Goal: Information Seeking & Learning: Learn about a topic

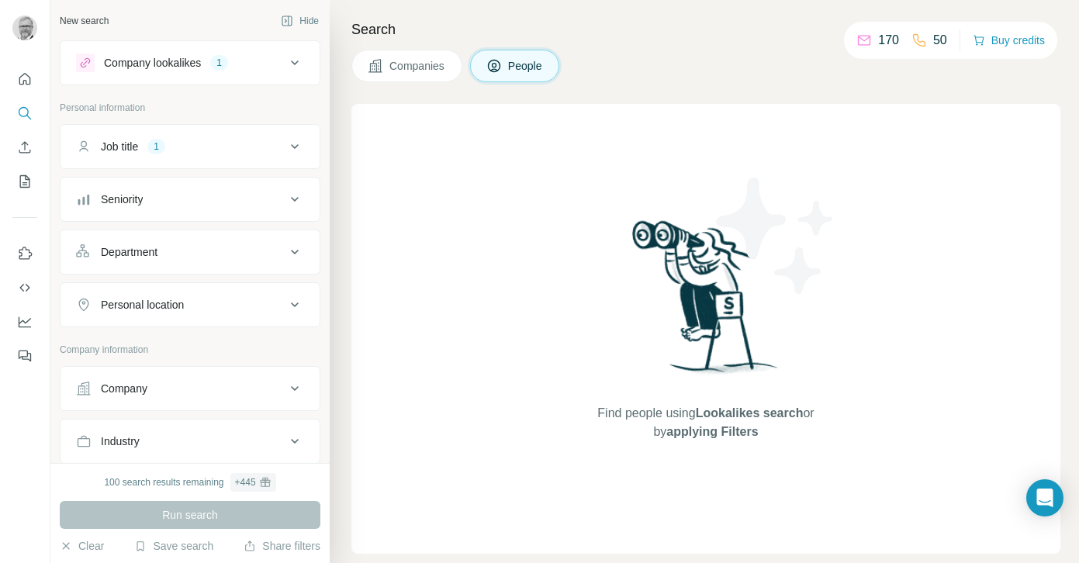
click at [513, 67] on span "People" at bounding box center [526, 66] width 36 height 16
click at [291, 200] on icon at bounding box center [294, 199] width 19 height 19
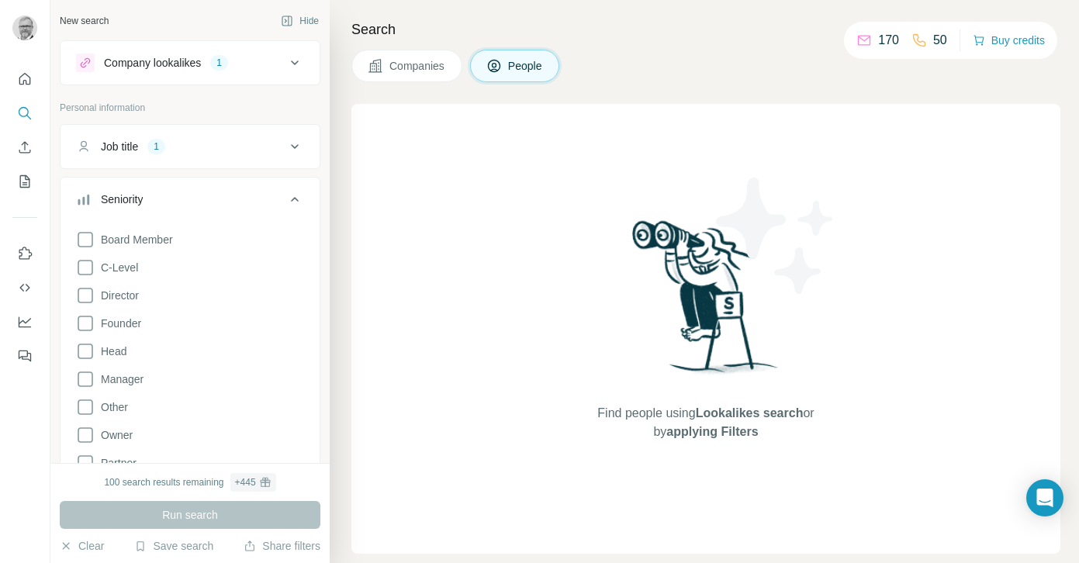
click at [291, 200] on icon at bounding box center [294, 199] width 19 height 19
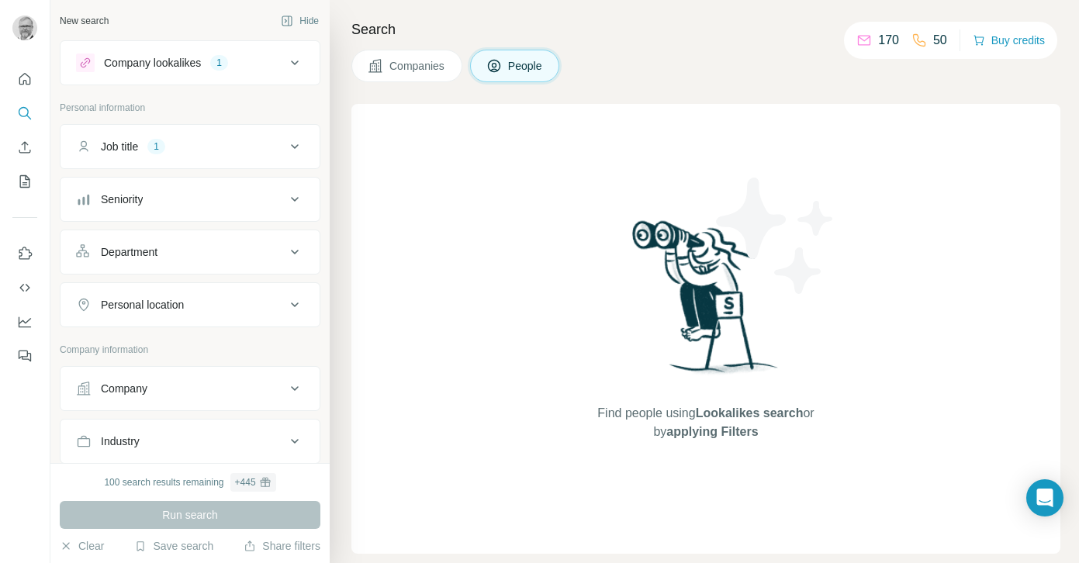
click at [291, 200] on icon at bounding box center [294, 199] width 19 height 19
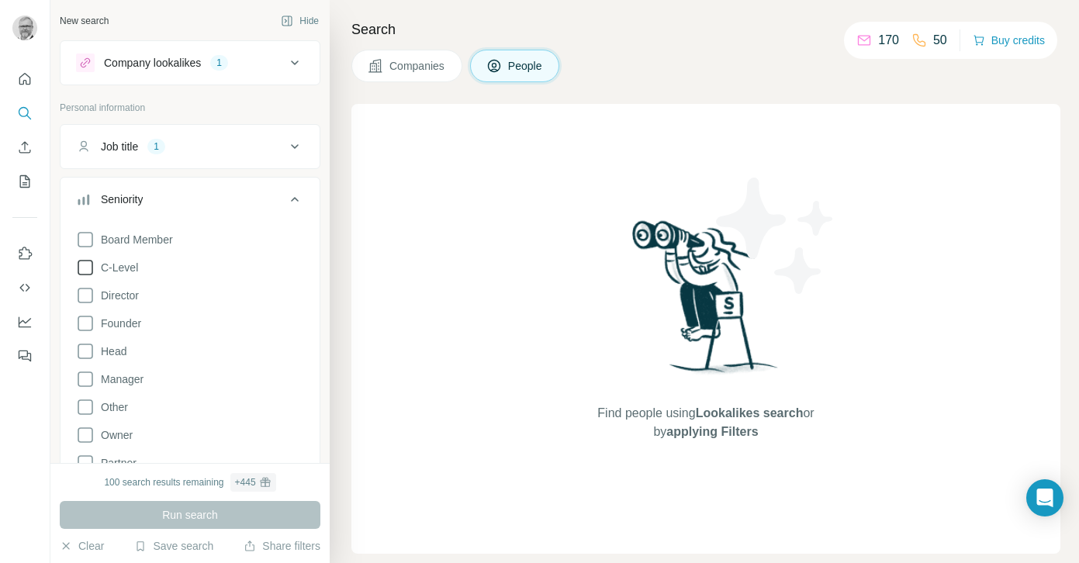
click at [85, 265] on icon at bounding box center [85, 267] width 19 height 19
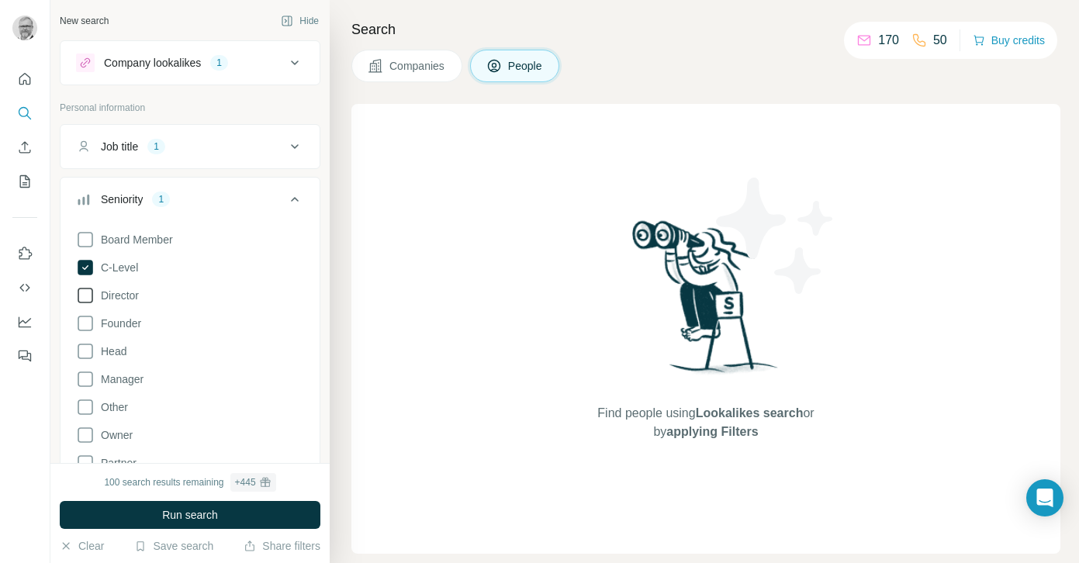
click at [85, 295] on icon at bounding box center [85, 295] width 19 height 19
click at [85, 355] on icon at bounding box center [85, 351] width 19 height 19
click at [85, 381] on icon at bounding box center [85, 379] width 19 height 19
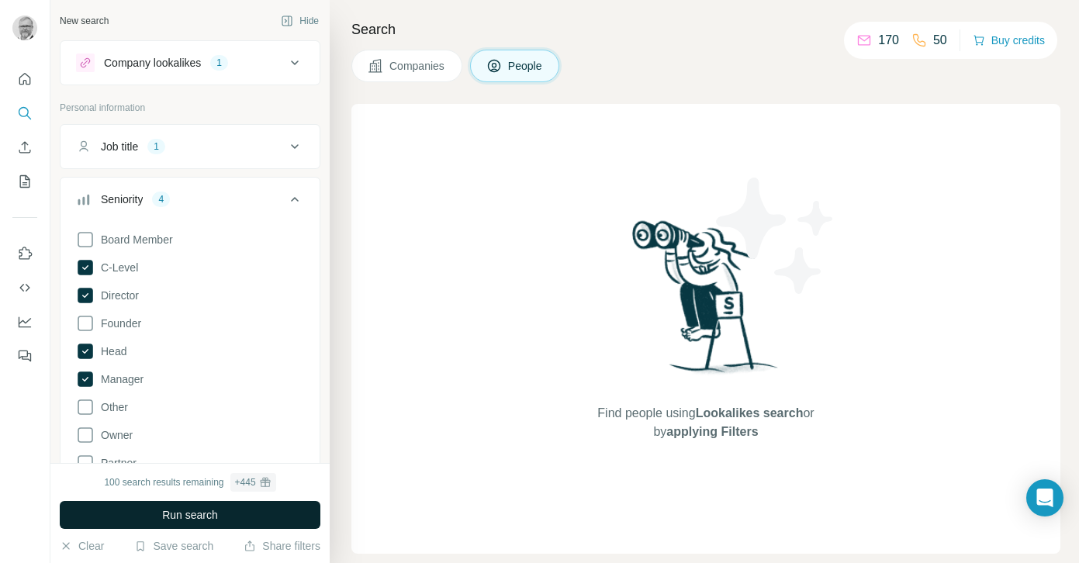
click at [173, 517] on span "Run search" at bounding box center [190, 515] width 56 height 16
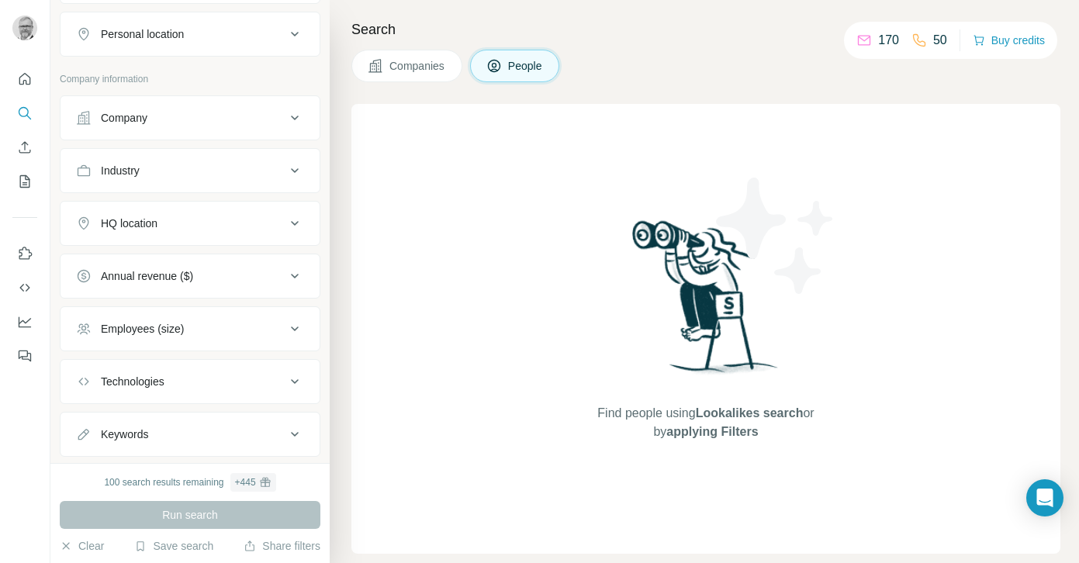
scroll to position [601, 0]
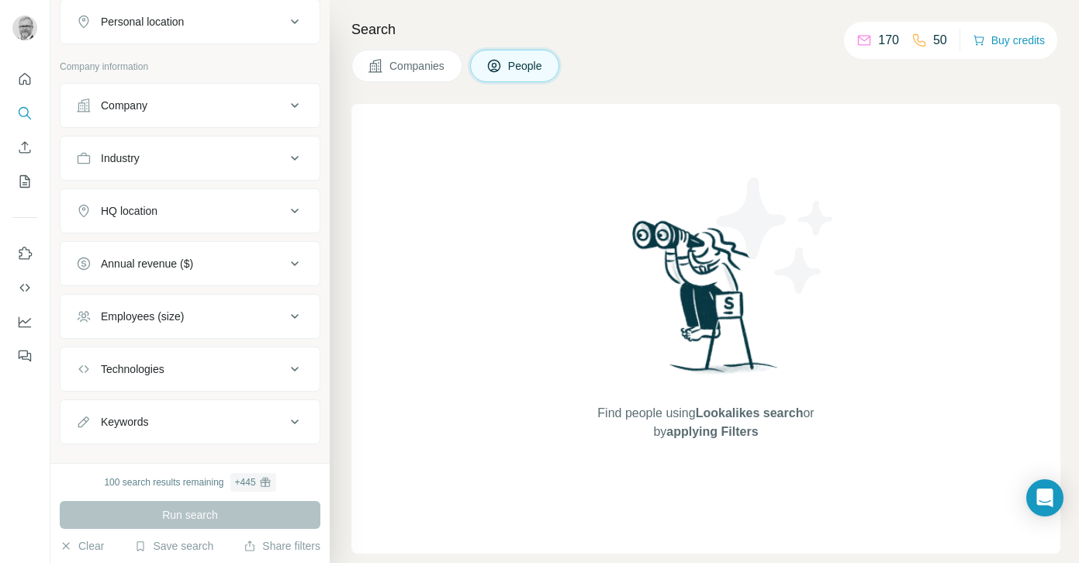
click at [296, 212] on icon at bounding box center [294, 211] width 19 height 19
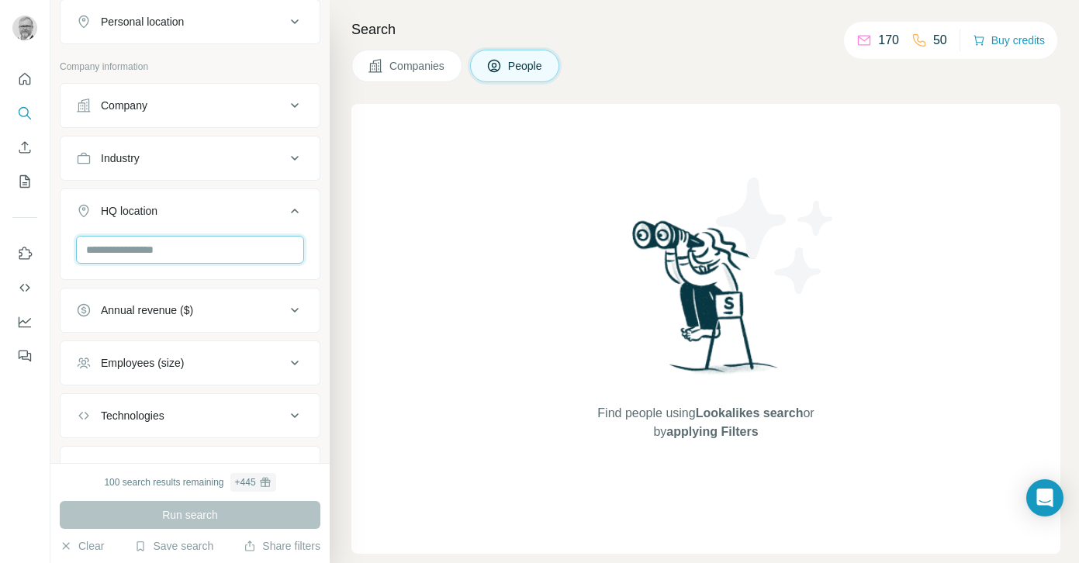
click at [215, 248] on input "text" at bounding box center [190, 250] width 228 height 28
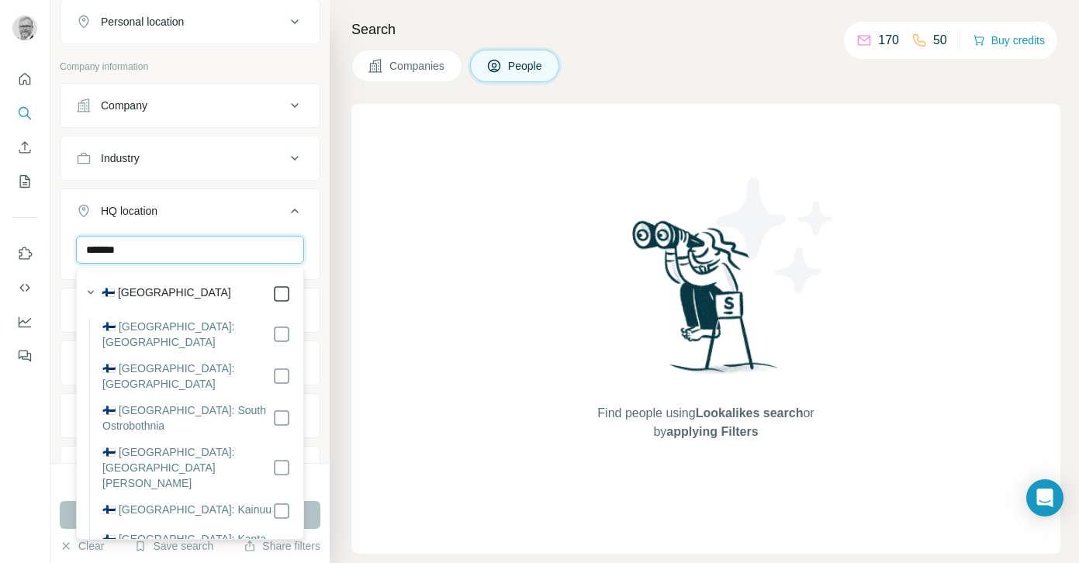
type input "*******"
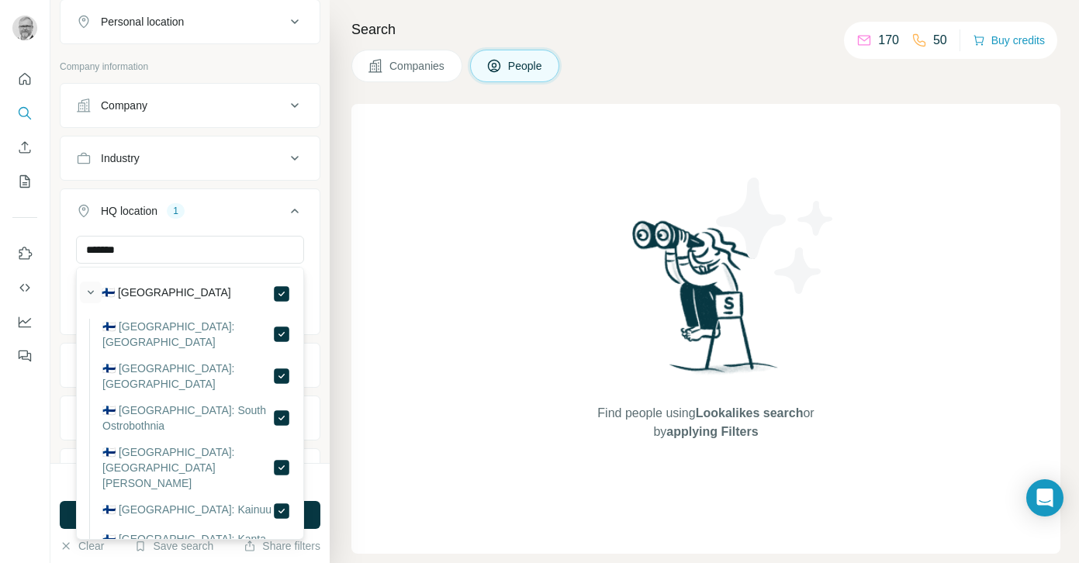
click at [87, 291] on icon "button" at bounding box center [91, 293] width 16 height 16
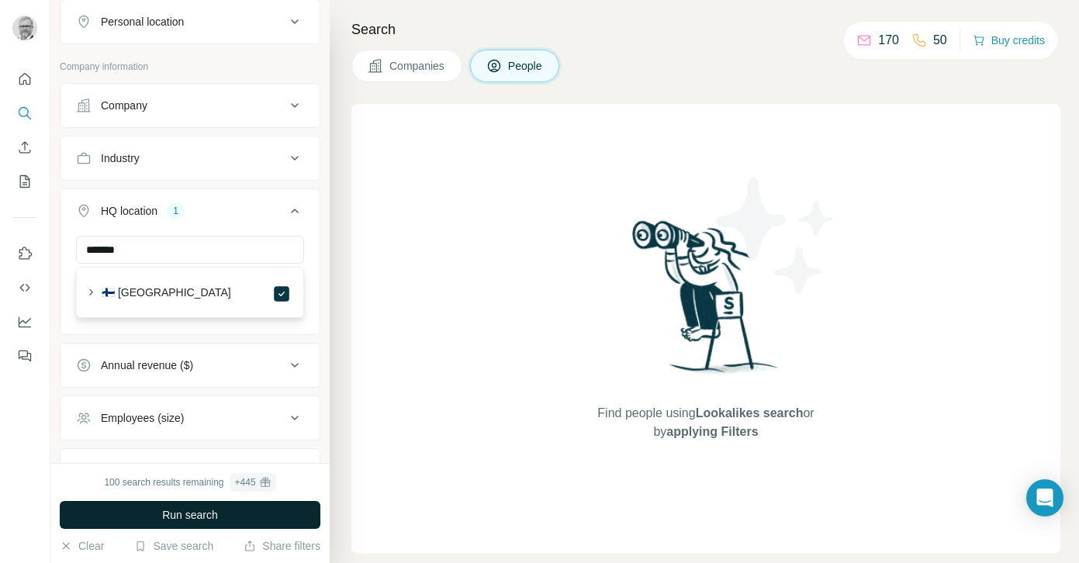
click at [209, 510] on span "Run search" at bounding box center [190, 515] width 56 height 16
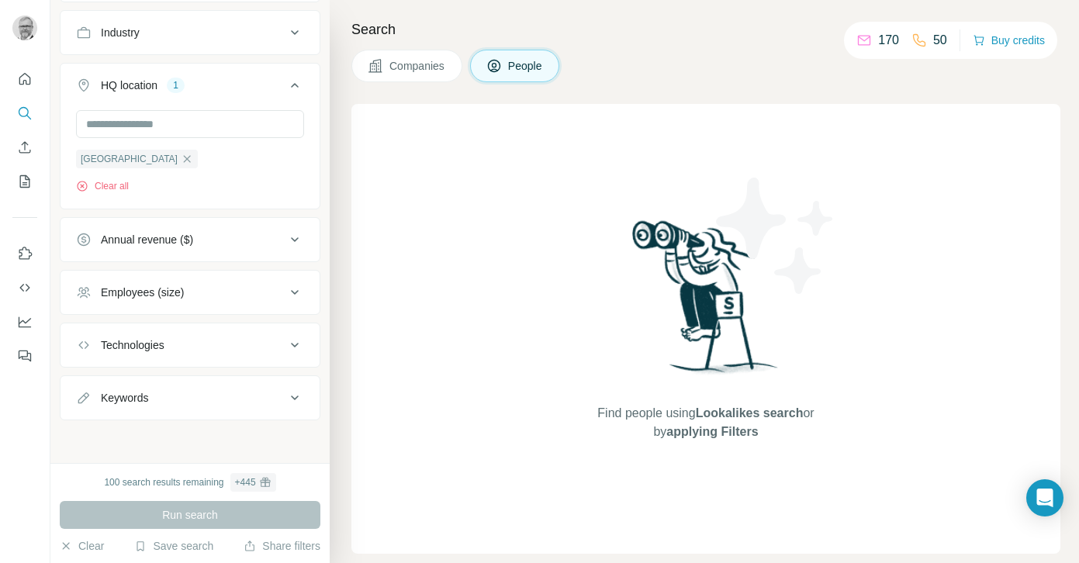
scroll to position [728, 0]
click at [289, 340] on icon at bounding box center [294, 344] width 19 height 19
click at [289, 395] on icon at bounding box center [294, 397] width 19 height 19
click at [190, 436] on input "text" at bounding box center [174, 436] width 197 height 28
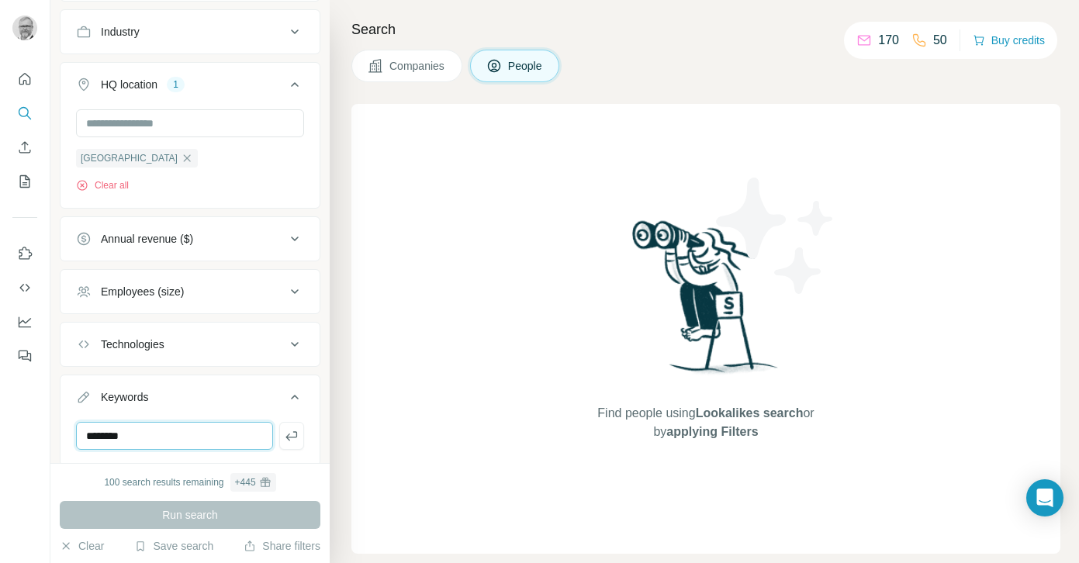
type input "********"
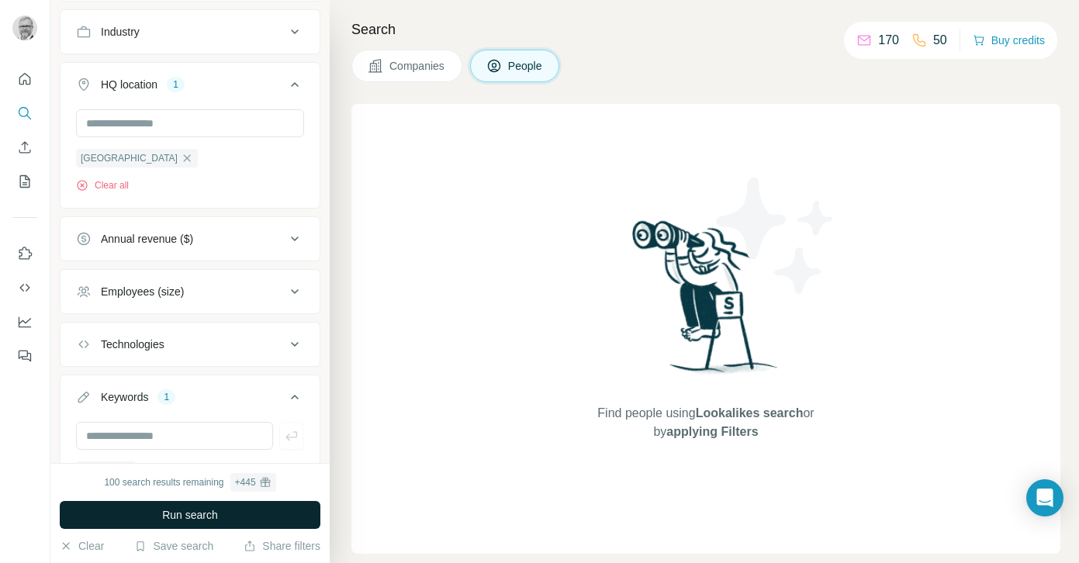
click at [196, 523] on button "Run search" at bounding box center [190, 515] width 261 height 28
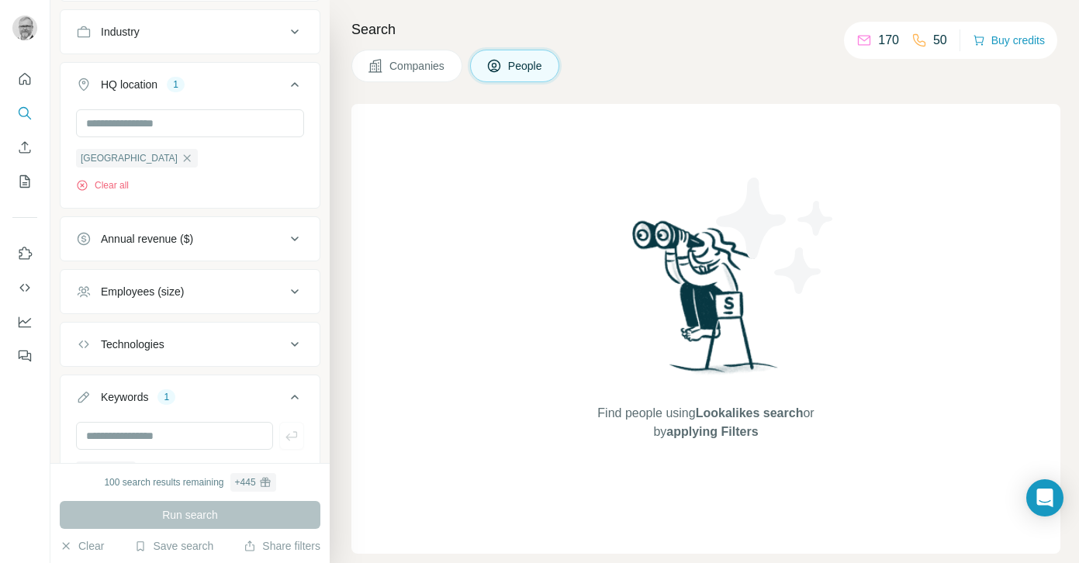
scroll to position [722, 0]
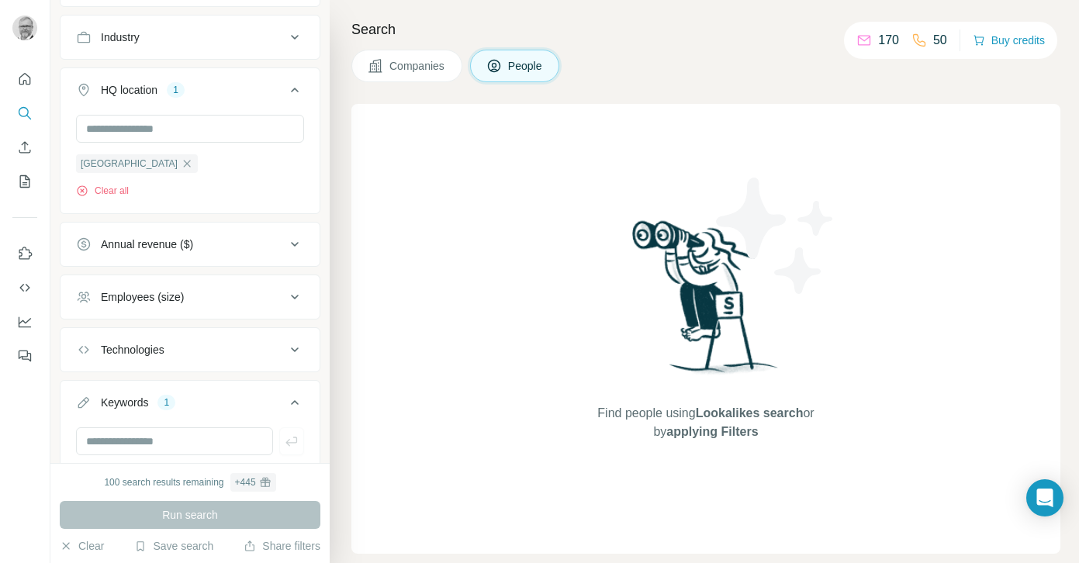
click at [268, 292] on div "Employees (size)" at bounding box center [180, 297] width 209 height 16
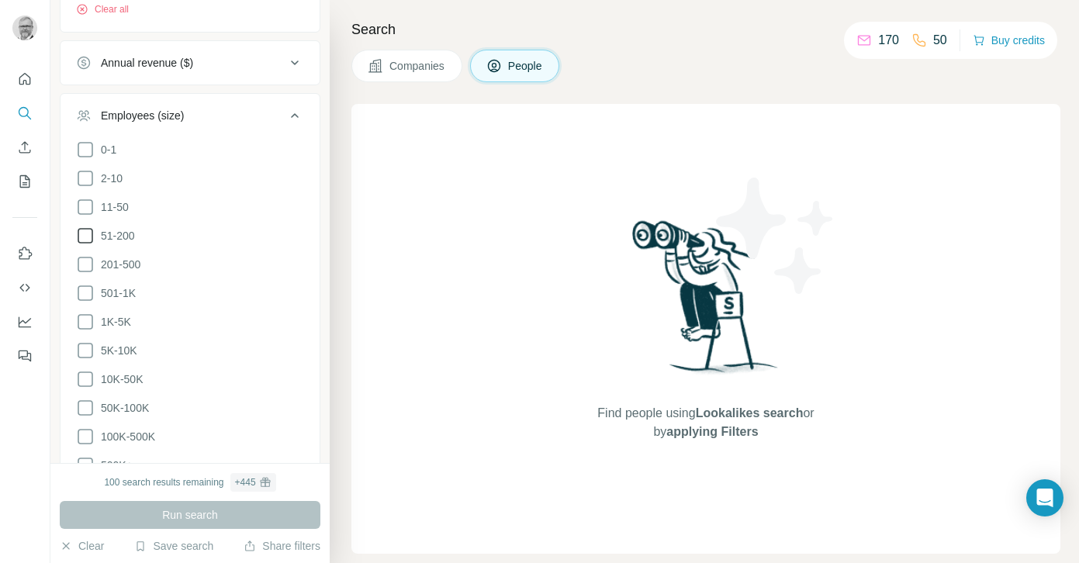
scroll to position [907, 0]
click at [87, 289] on icon at bounding box center [85, 290] width 19 height 19
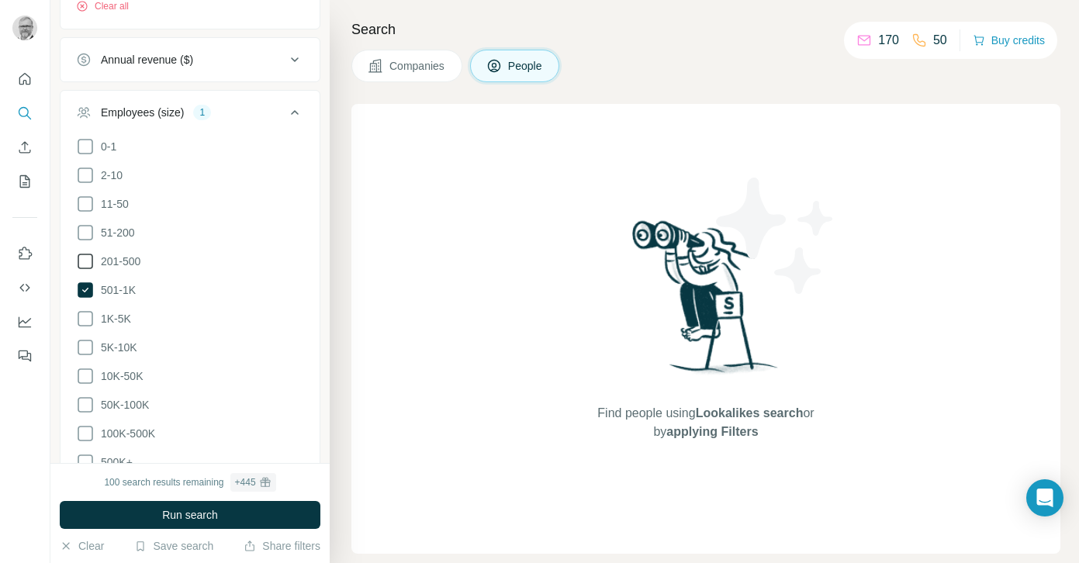
click at [87, 262] on icon at bounding box center [85, 261] width 19 height 19
click at [82, 230] on icon at bounding box center [85, 232] width 19 height 19
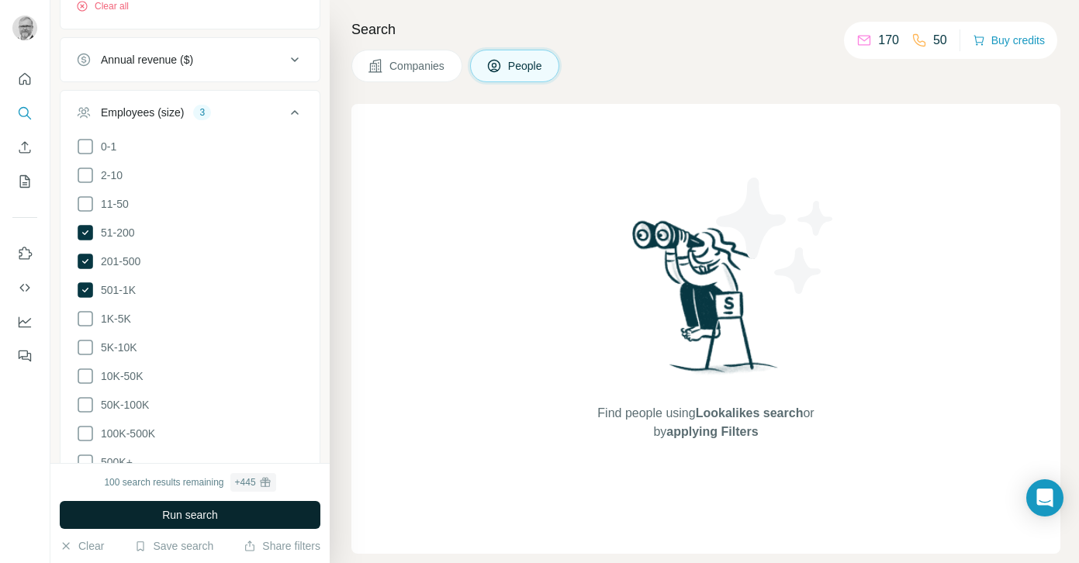
click at [147, 513] on button "Run search" at bounding box center [190, 515] width 261 height 28
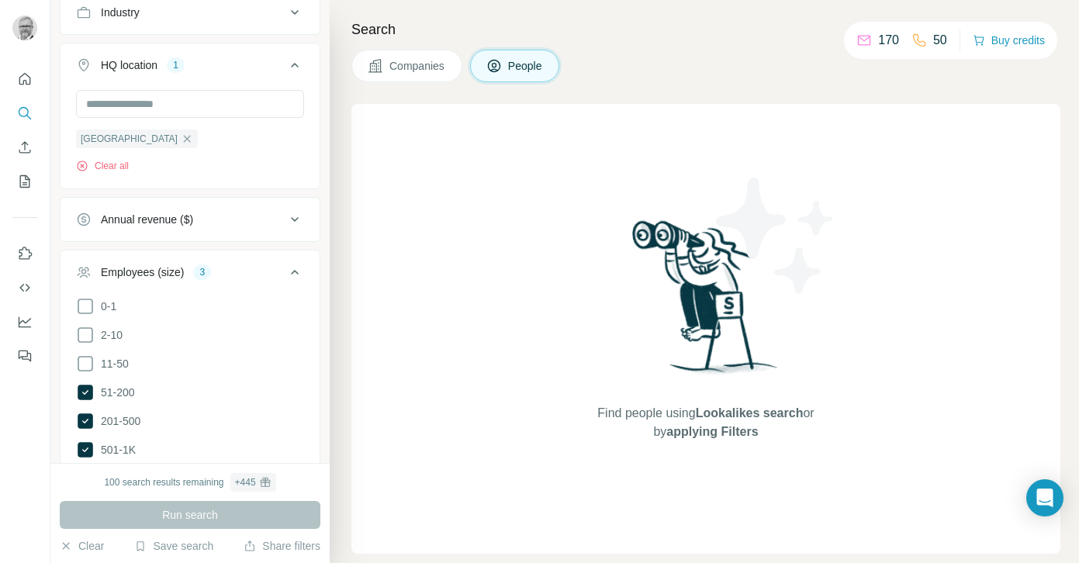
scroll to position [743, 0]
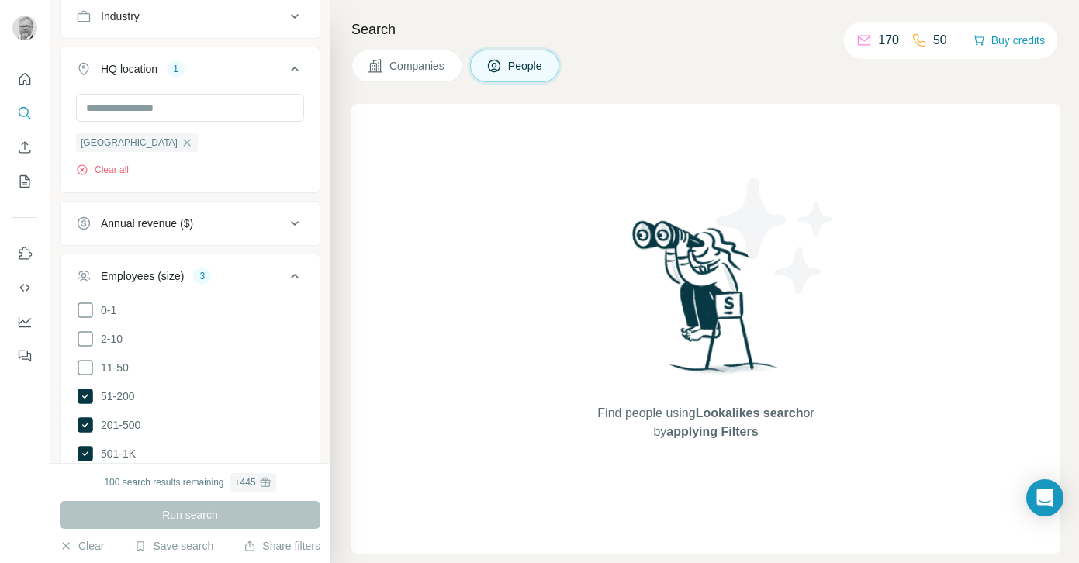
click at [298, 277] on icon at bounding box center [295, 276] width 8 height 5
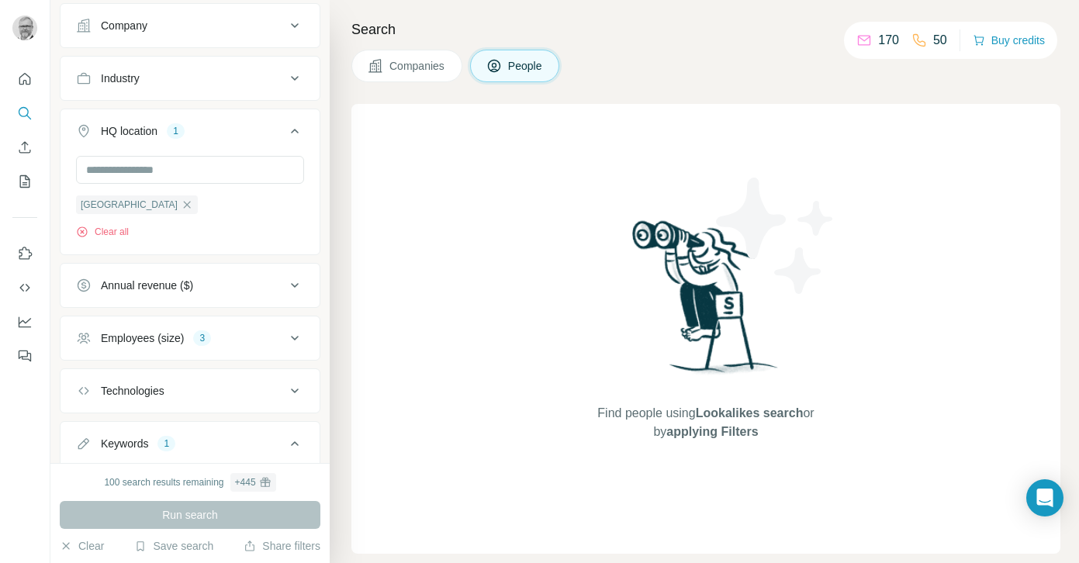
scroll to position [672, 0]
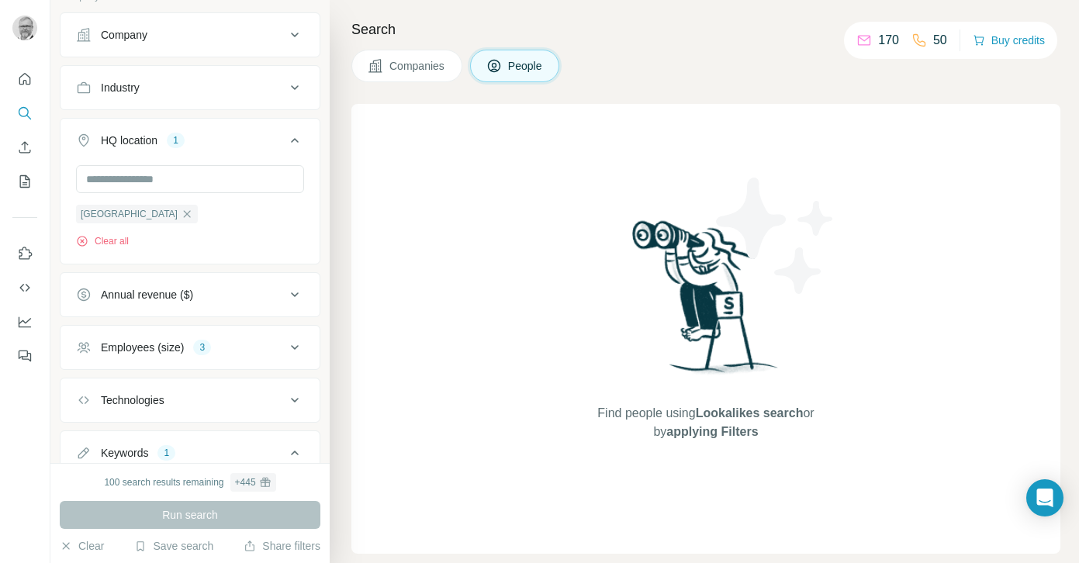
click at [292, 296] on icon at bounding box center [294, 294] width 19 height 19
click at [81, 387] on icon at bounding box center [85, 386] width 19 height 19
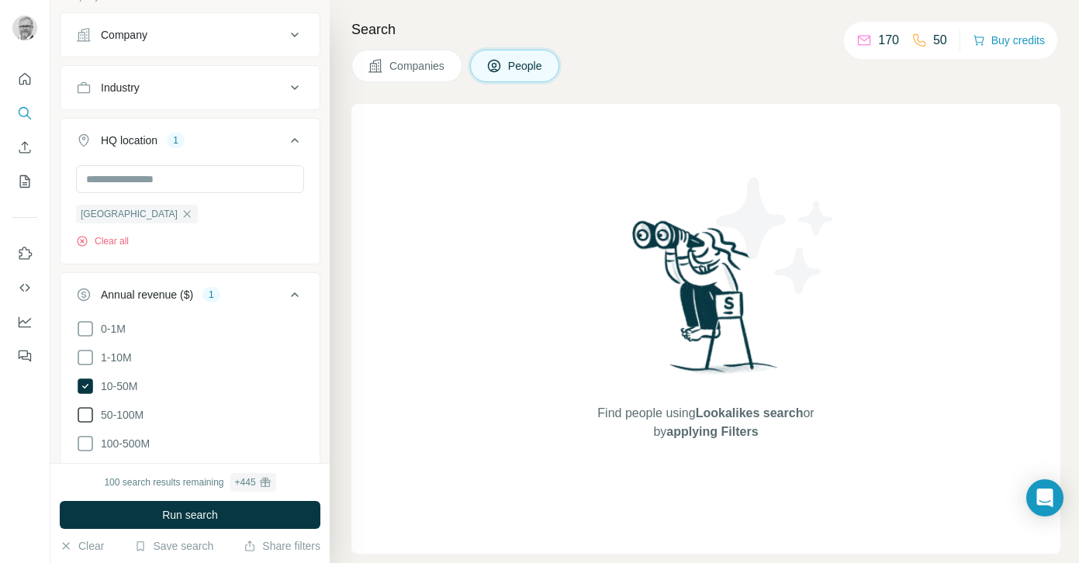
click at [83, 416] on icon at bounding box center [85, 415] width 19 height 19
click at [85, 443] on icon at bounding box center [85, 443] width 19 height 19
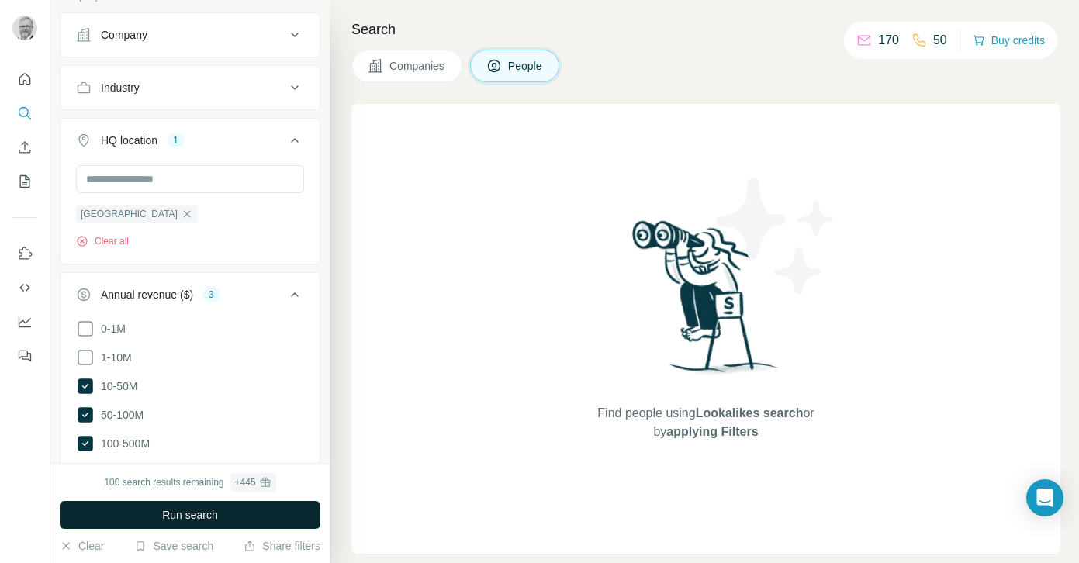
click at [174, 508] on span "Run search" at bounding box center [190, 515] width 56 height 16
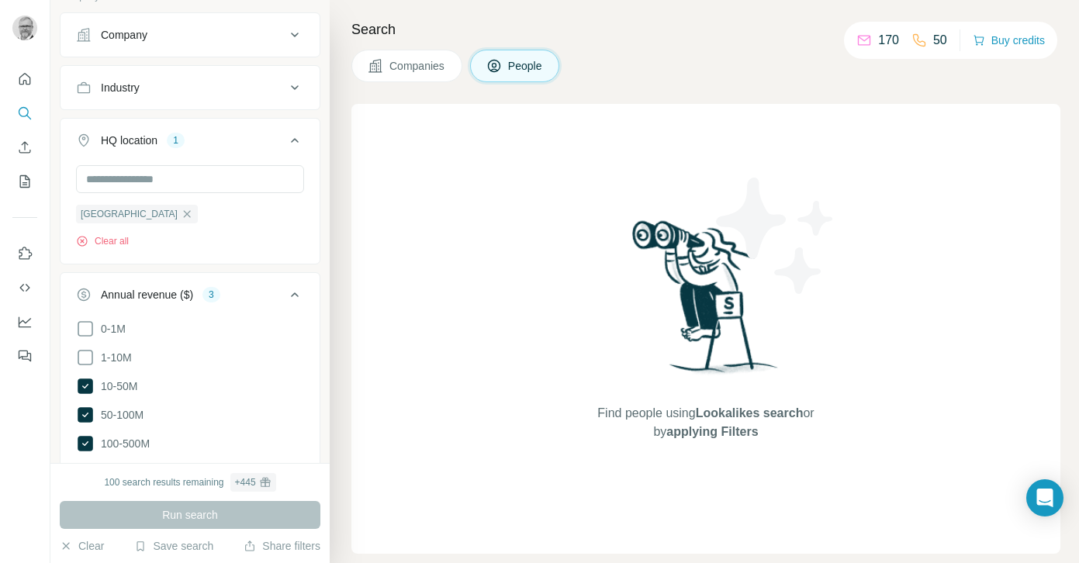
click at [290, 294] on icon at bounding box center [294, 294] width 19 height 19
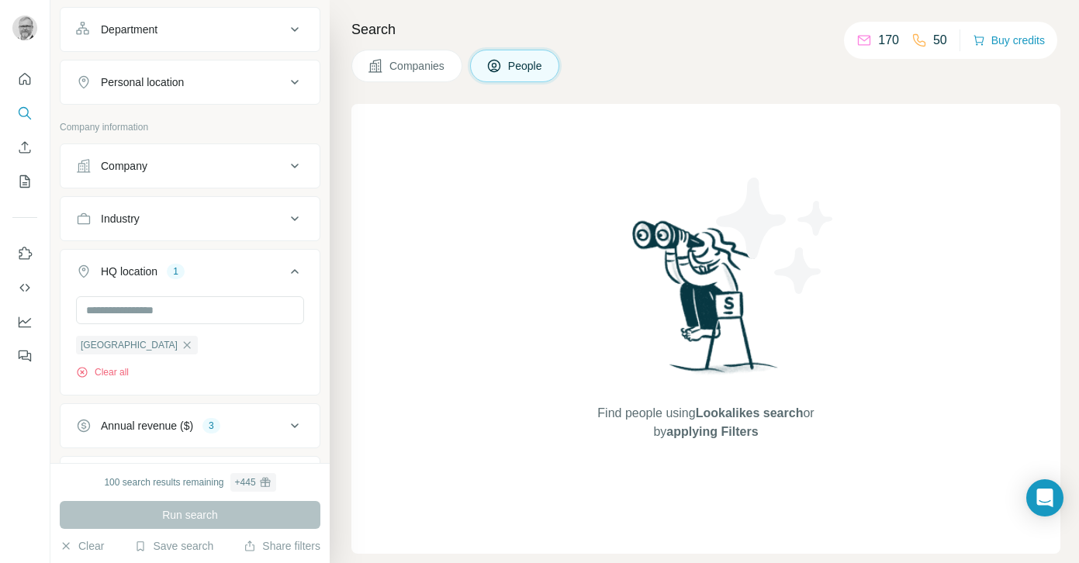
scroll to position [540, 0]
click at [299, 168] on icon at bounding box center [294, 166] width 19 height 19
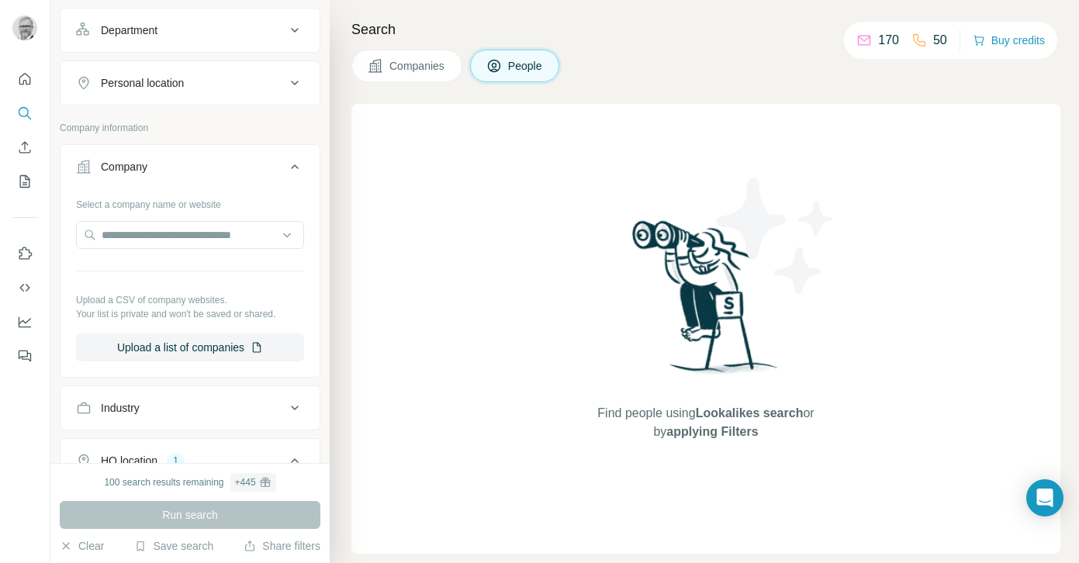
click at [299, 168] on icon at bounding box center [294, 166] width 19 height 19
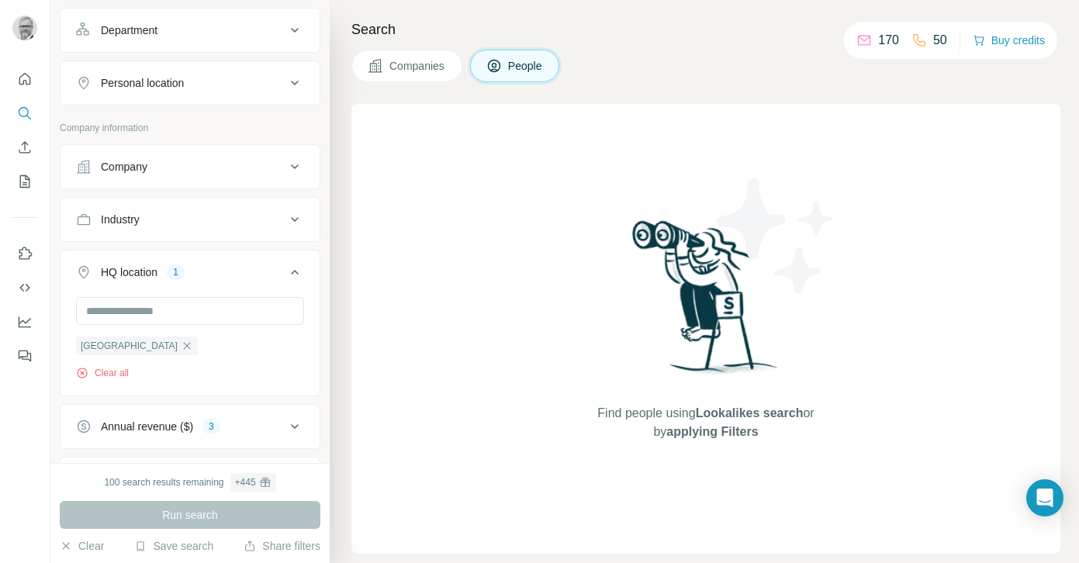
click at [296, 217] on icon at bounding box center [294, 219] width 19 height 19
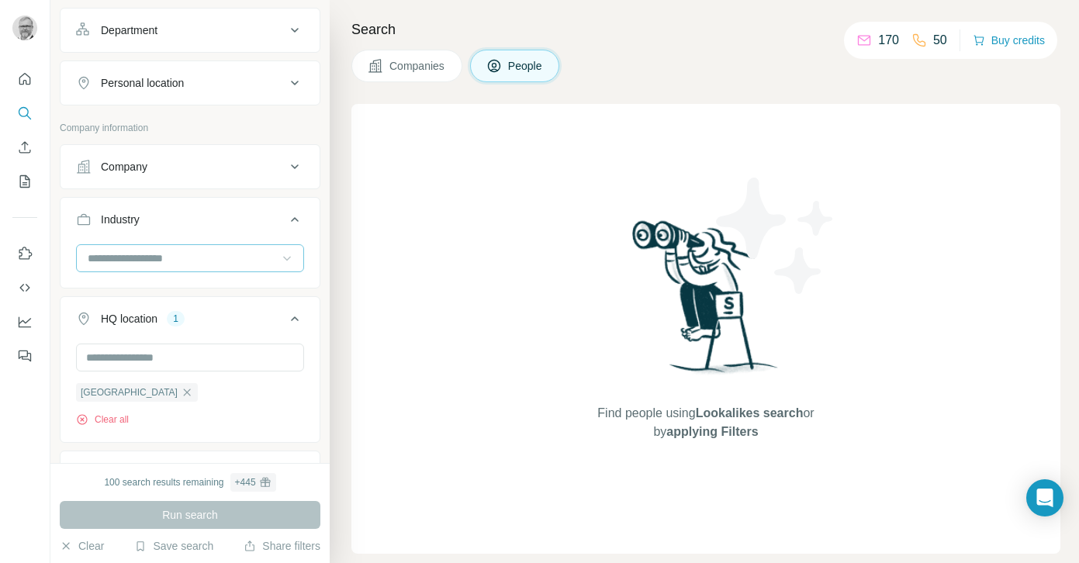
click at [289, 258] on icon at bounding box center [287, 259] width 8 height 5
click at [160, 260] on input at bounding box center [182, 258] width 192 height 17
click at [166, 258] on input at bounding box center [182, 258] width 192 height 17
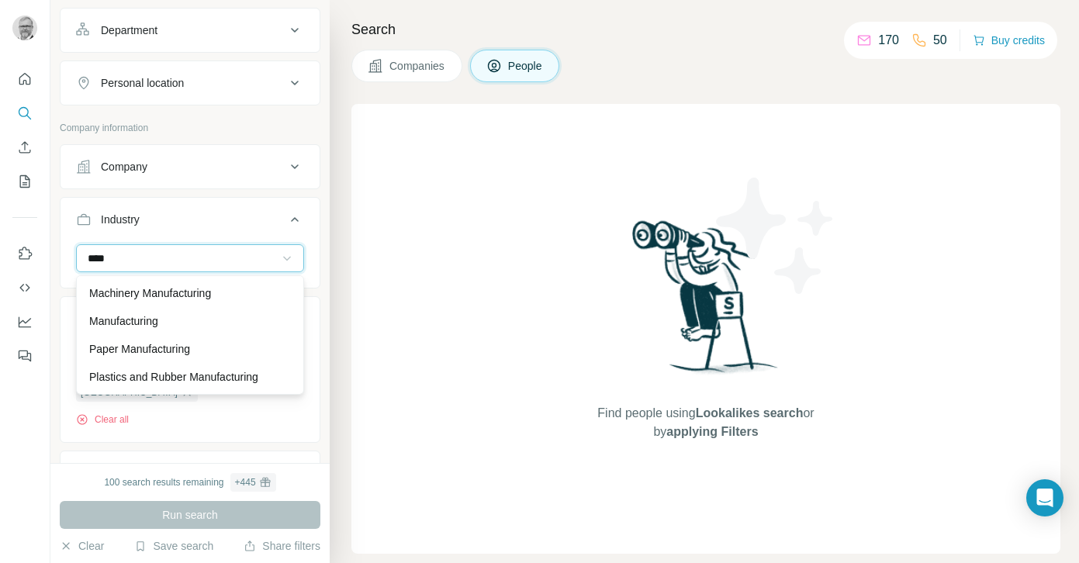
scroll to position [28, 0]
type input "****"
click at [178, 296] on p "Machinery Manufacturing" at bounding box center [150, 293] width 122 height 16
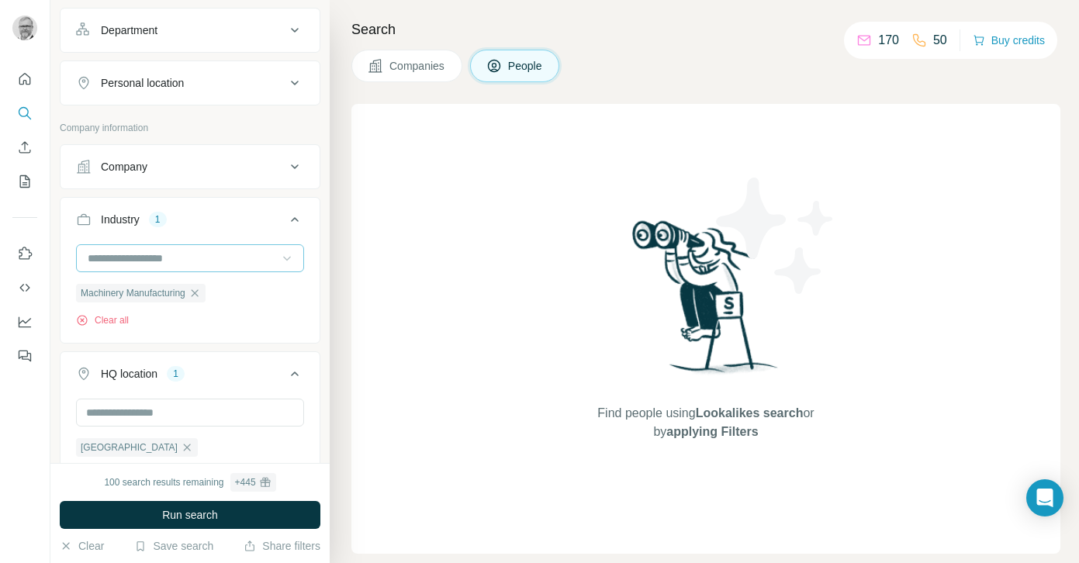
click at [178, 255] on input at bounding box center [182, 258] width 192 height 17
click at [182, 257] on input at bounding box center [182, 258] width 192 height 17
click at [227, 261] on input at bounding box center [182, 258] width 192 height 17
click at [205, 516] on span "Run search" at bounding box center [190, 515] width 56 height 16
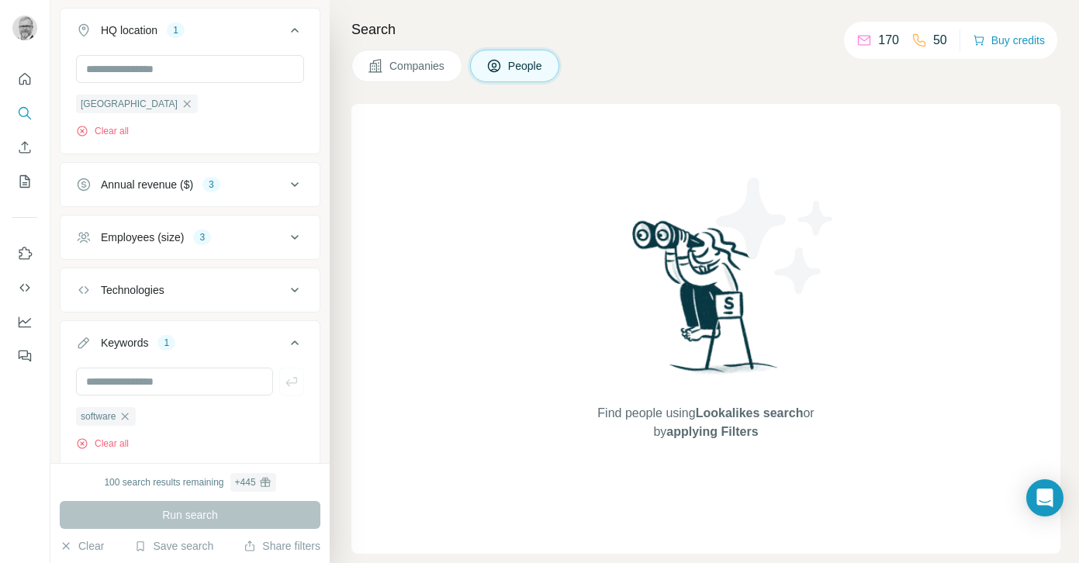
scroll to position [932, 0]
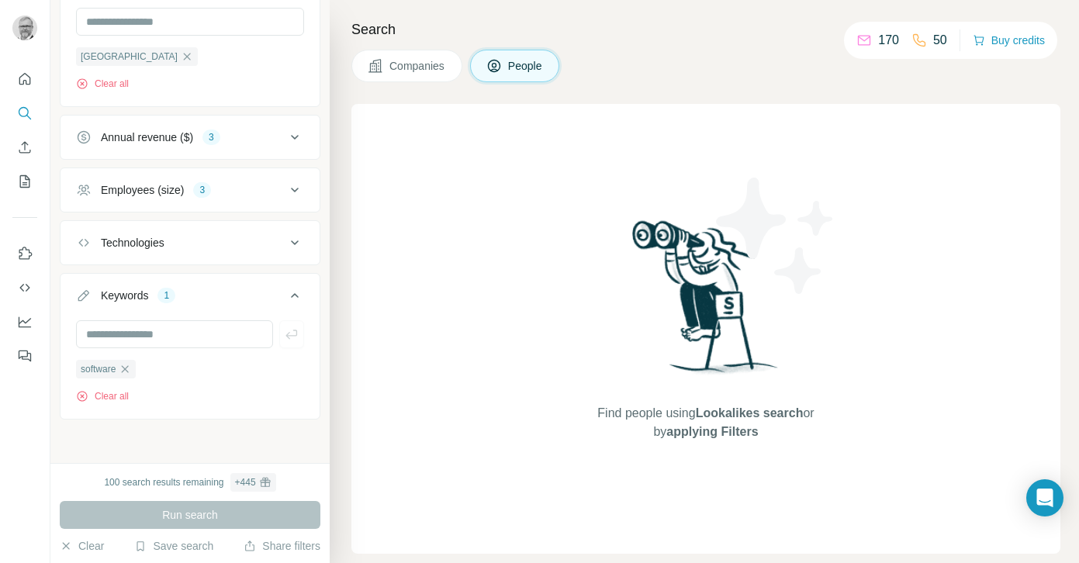
click at [192, 524] on div "Run search" at bounding box center [190, 515] width 261 height 28
click at [198, 509] on div "Run search" at bounding box center [190, 515] width 261 height 28
click at [289, 242] on icon at bounding box center [294, 243] width 19 height 19
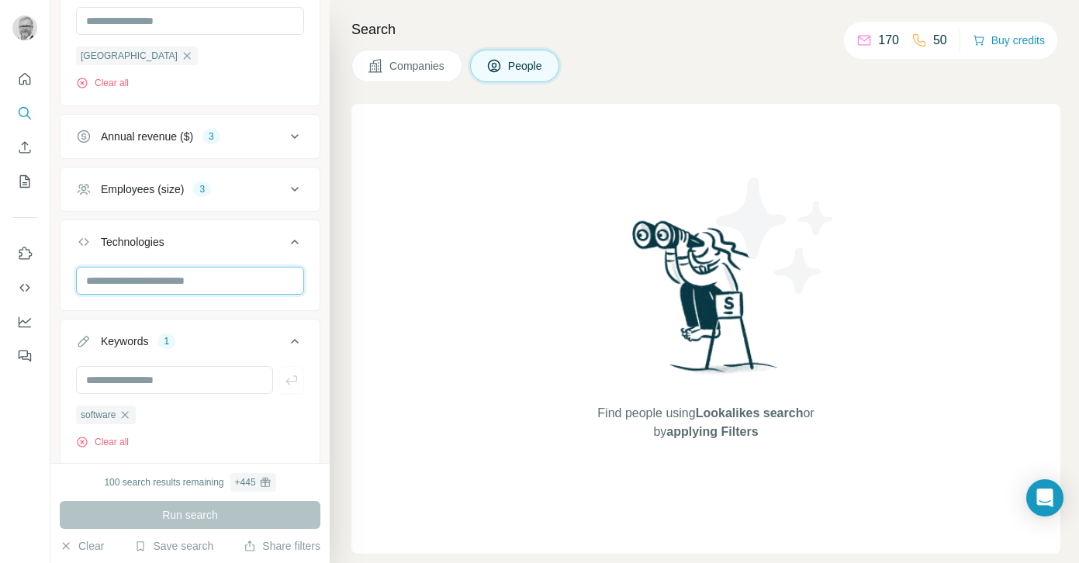
click at [160, 287] on input "text" at bounding box center [190, 281] width 228 height 28
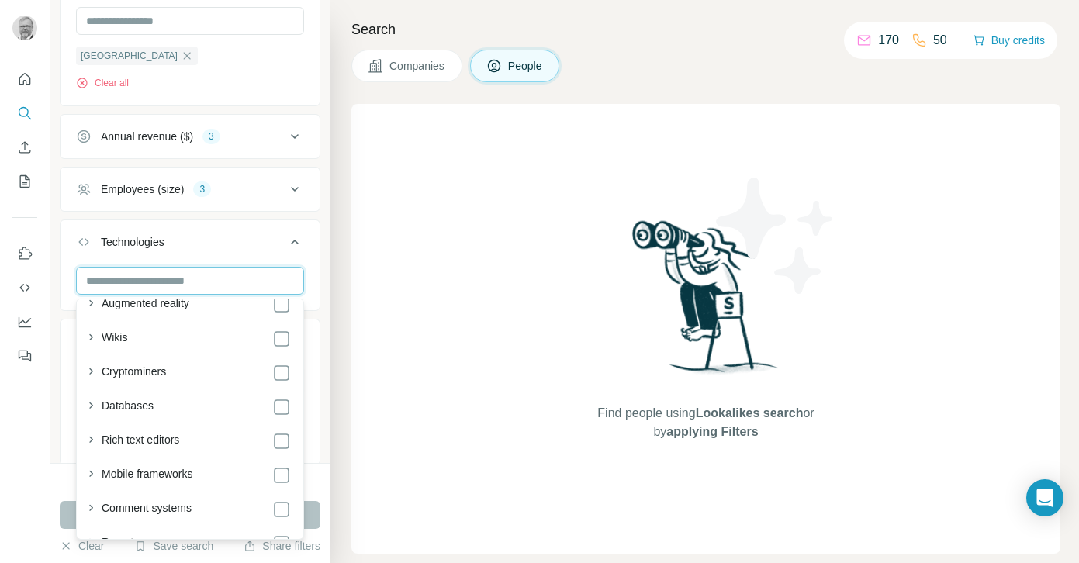
scroll to position [2849, 0]
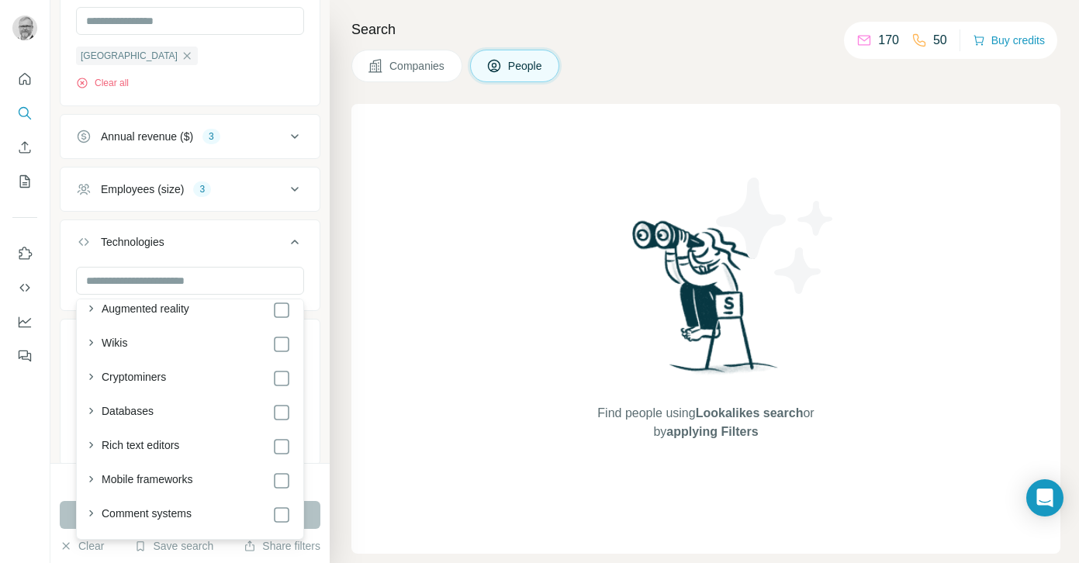
click at [350, 298] on div "Search Companies People Find people using Lookalikes search or by applying Filt…" at bounding box center [704, 281] width 749 height 563
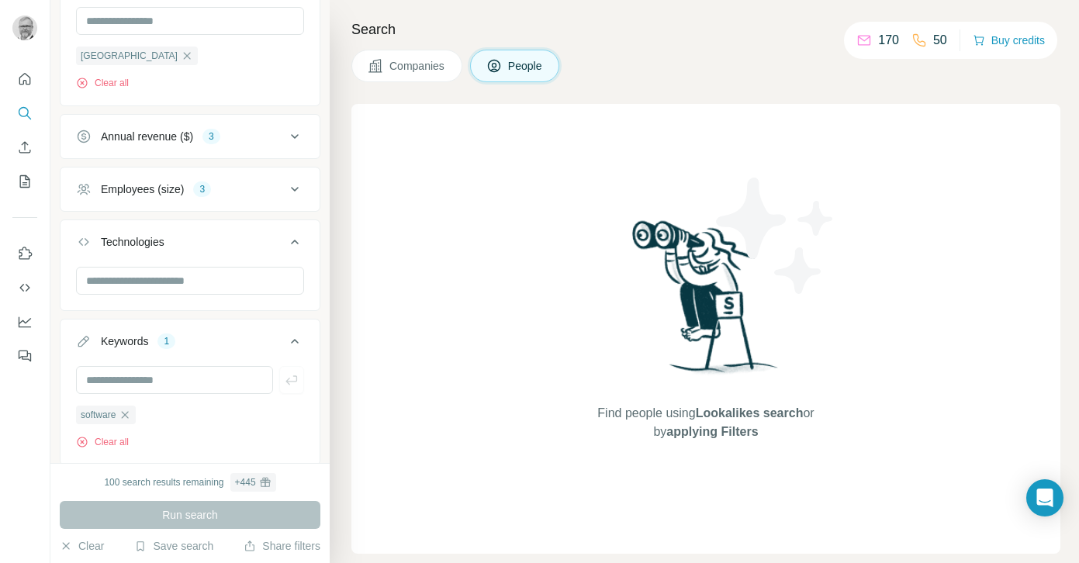
click at [198, 510] on div "Run search" at bounding box center [190, 515] width 261 height 28
click at [198, 516] on div "Run search" at bounding box center [190, 515] width 261 height 28
click at [414, 63] on span "Companies" at bounding box center [417, 66] width 57 height 16
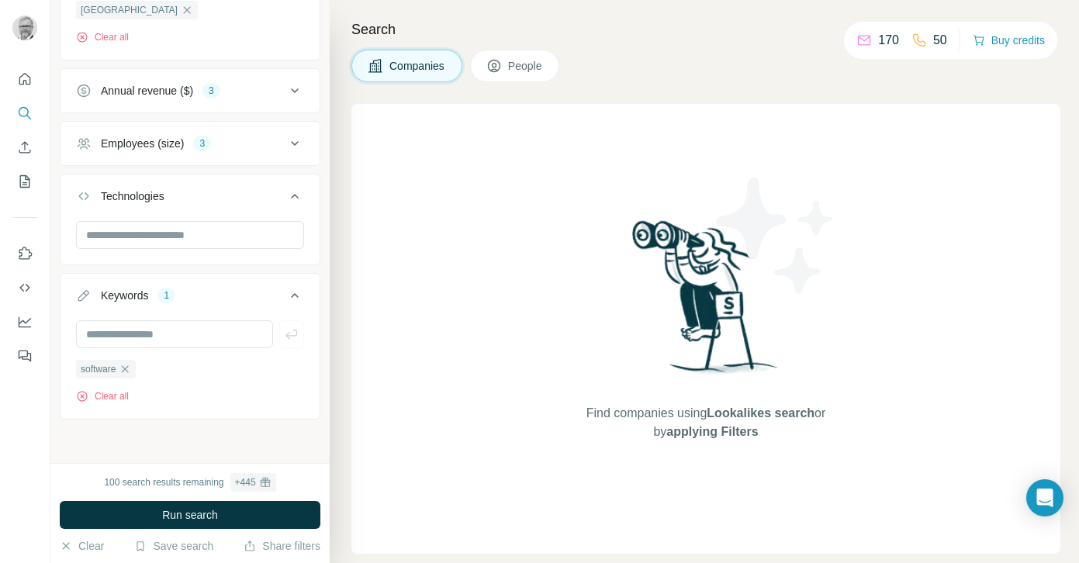
scroll to position [372, 0]
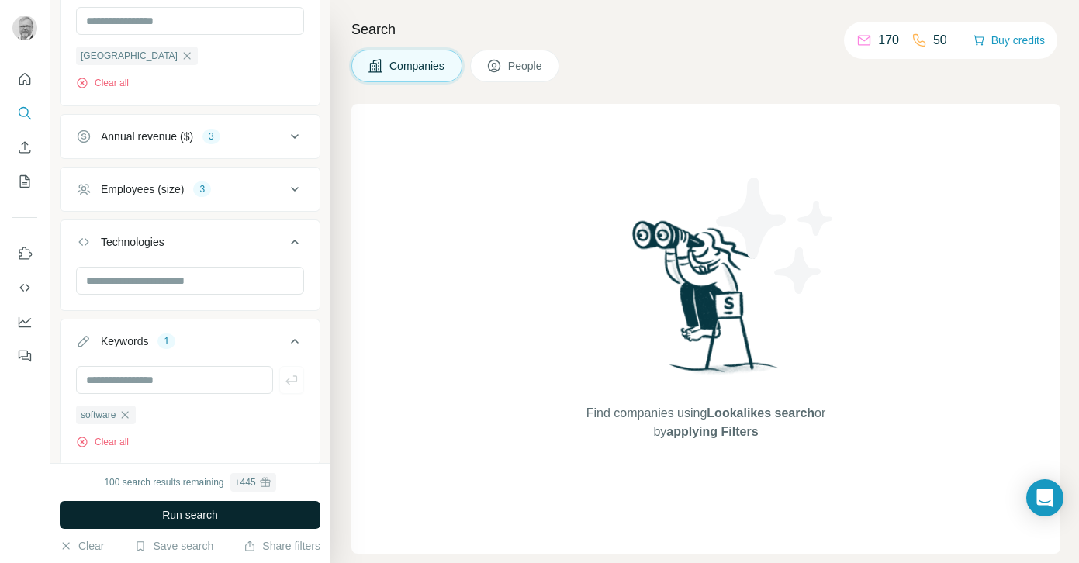
click at [195, 514] on span "Run search" at bounding box center [190, 515] width 56 height 16
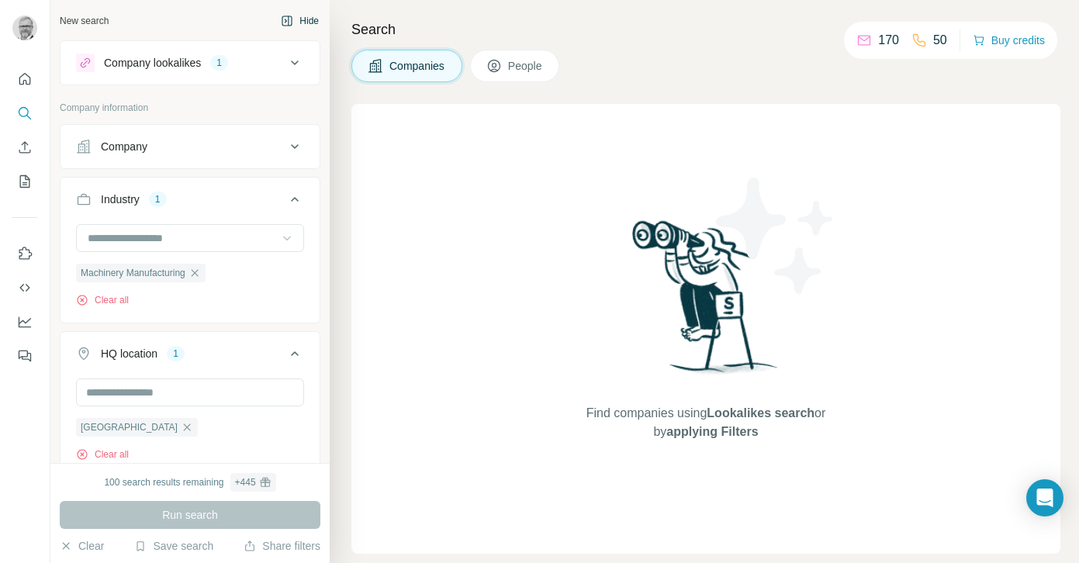
click at [288, 20] on icon "button" at bounding box center [287, 21] width 12 height 12
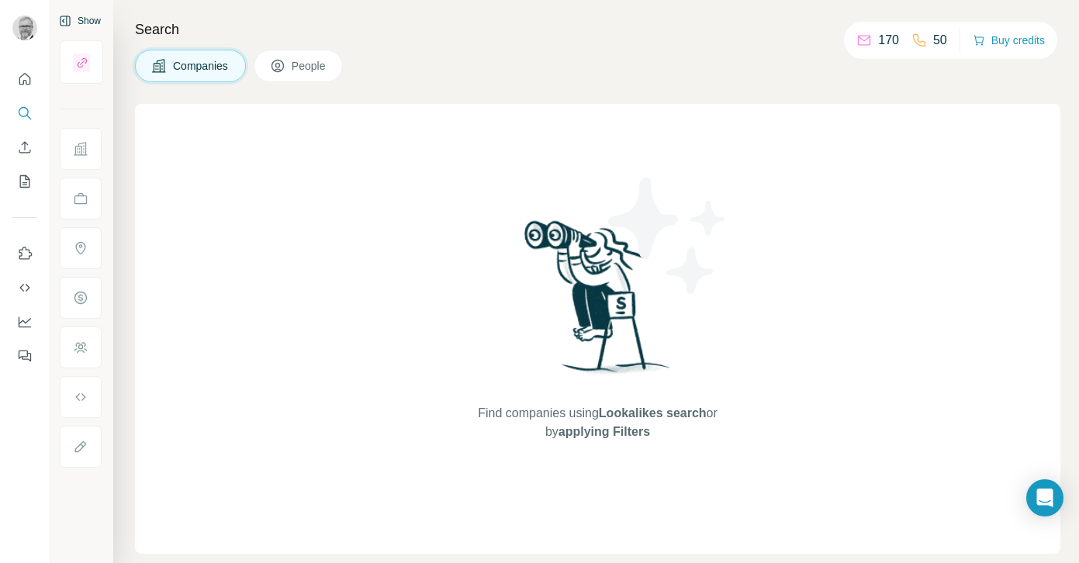
click at [237, 51] on button "Companies" at bounding box center [190, 66] width 111 height 33
click at [225, 72] on span "Companies" at bounding box center [201, 66] width 57 height 16
click at [305, 61] on span "People" at bounding box center [310, 66] width 36 height 16
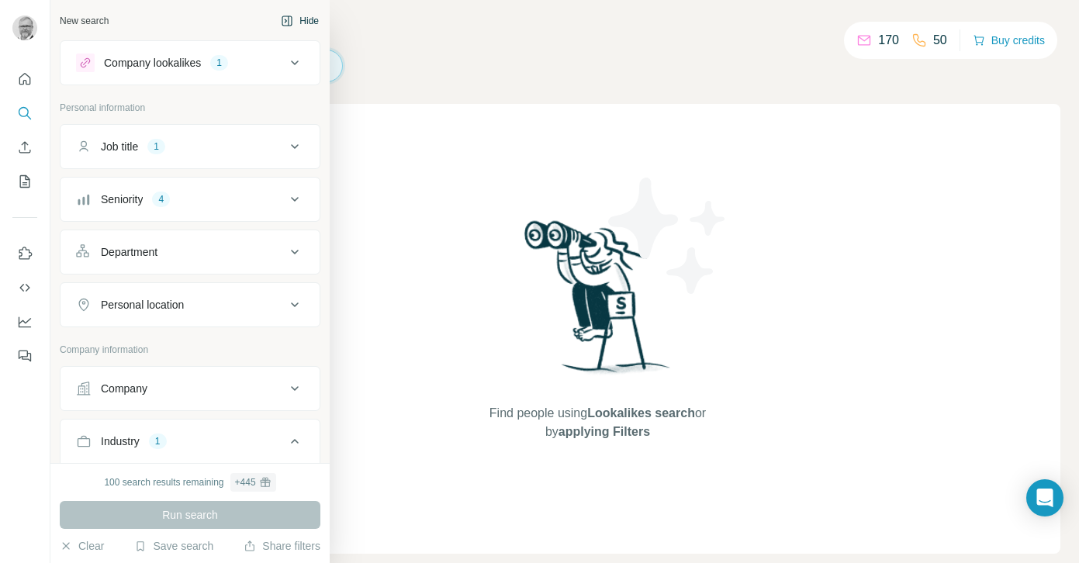
click at [95, 19] on div "New search" at bounding box center [84, 21] width 49 height 14
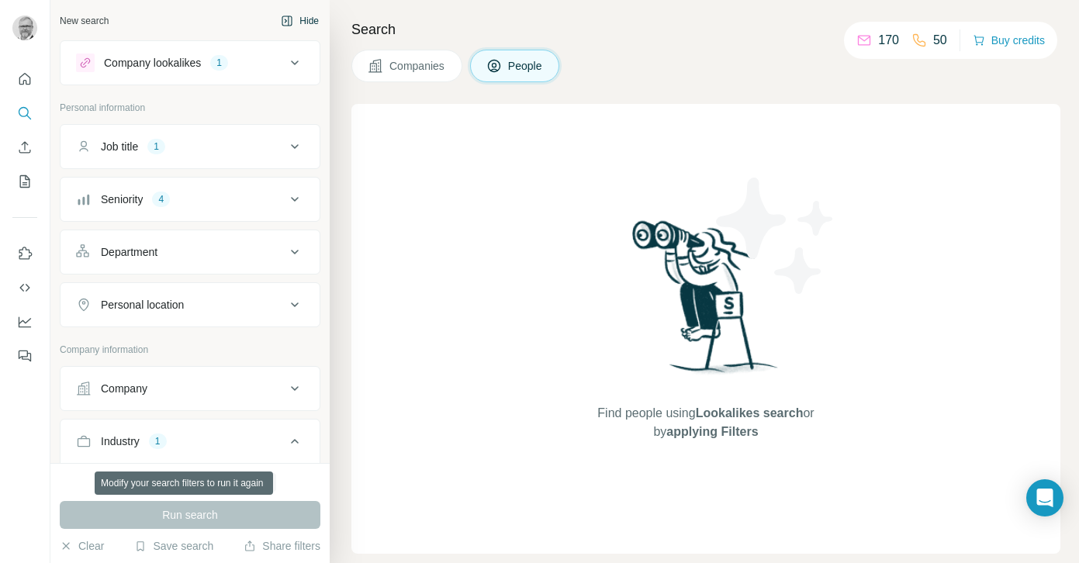
click at [181, 513] on div "Run search" at bounding box center [190, 515] width 261 height 28
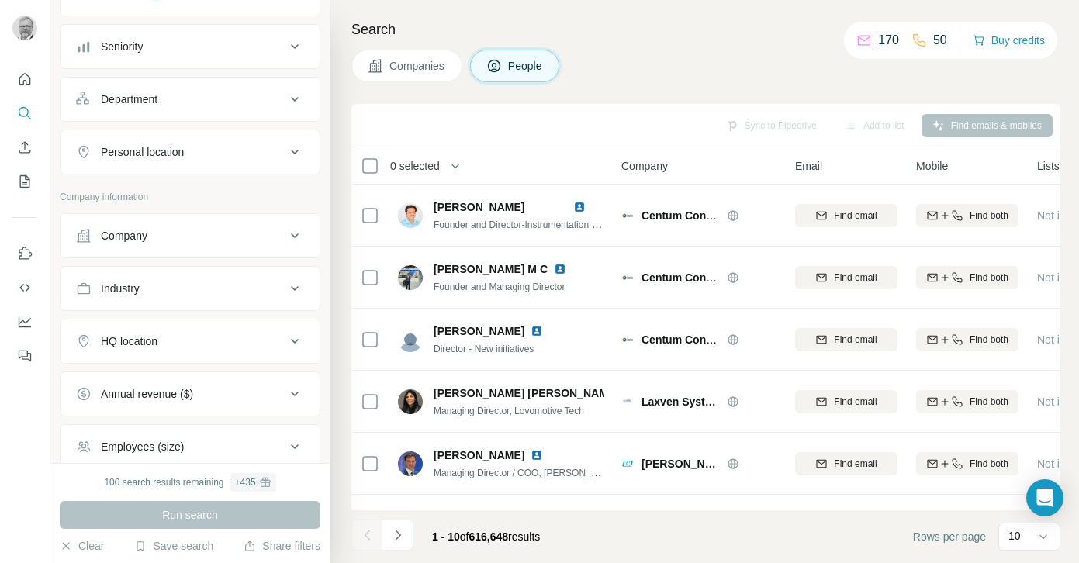
scroll to position [139, 0]
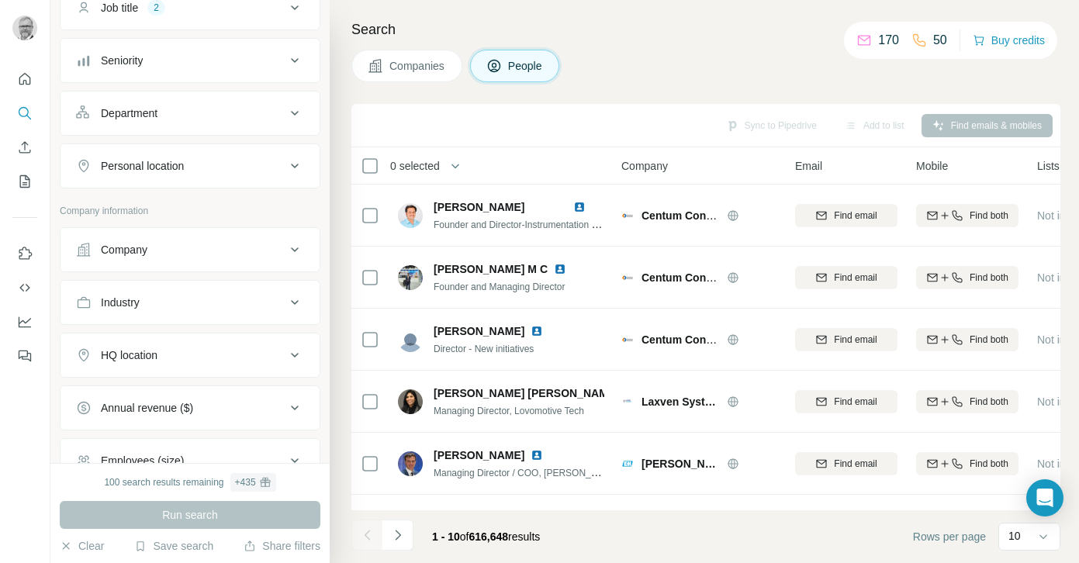
click at [294, 168] on icon at bounding box center [294, 166] width 19 height 19
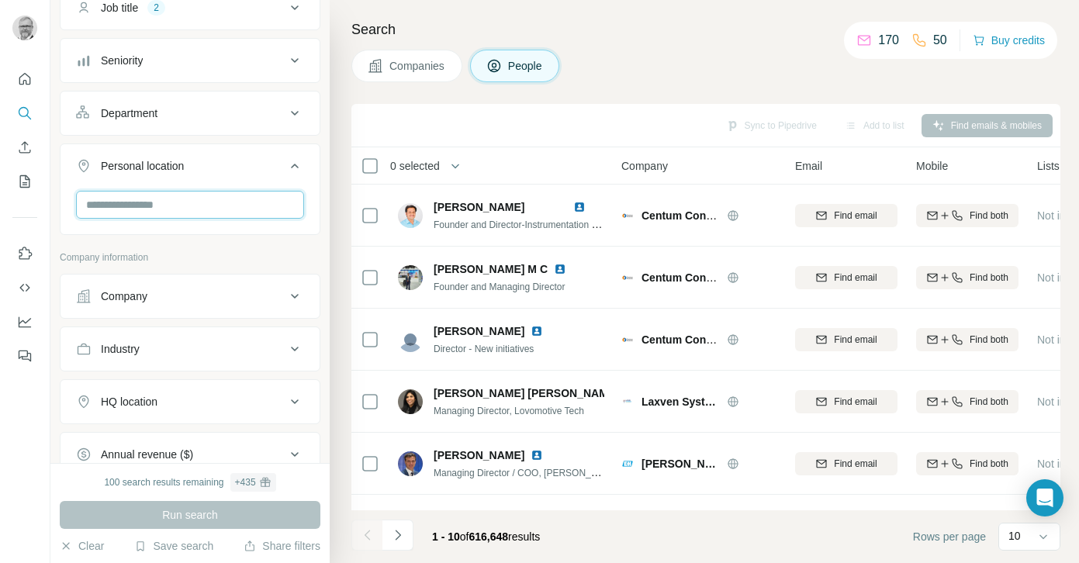
click at [210, 202] on input "text" at bounding box center [190, 205] width 228 height 28
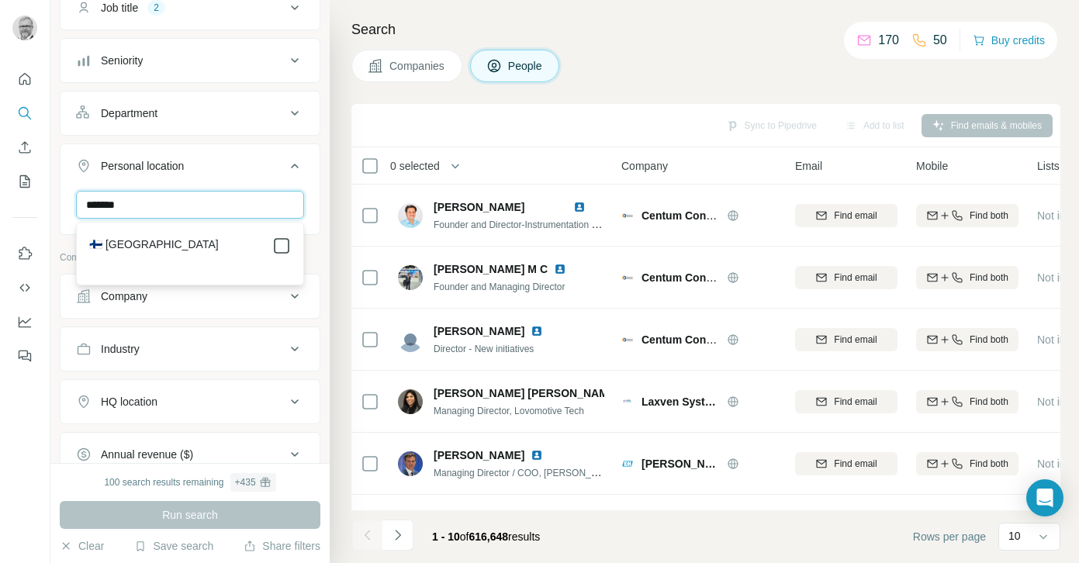
type input "*******"
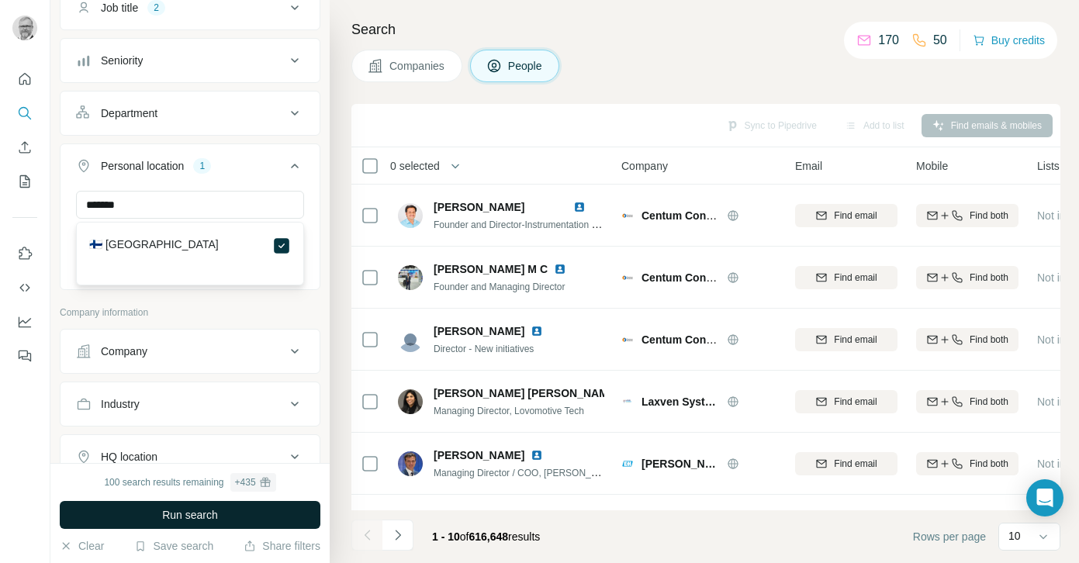
click at [198, 514] on span "Run search" at bounding box center [190, 515] width 56 height 16
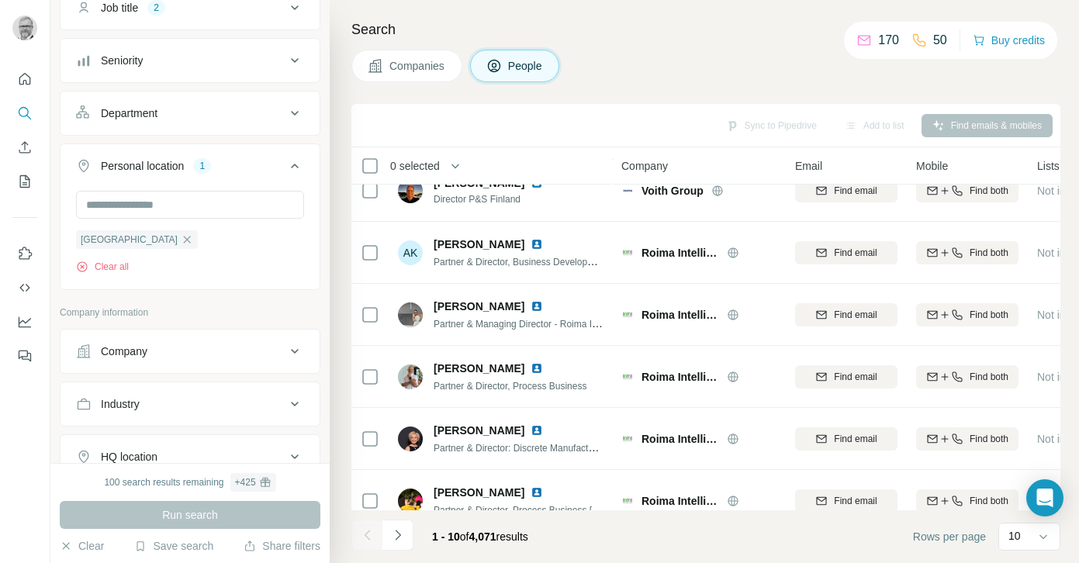
scroll to position [295, 0]
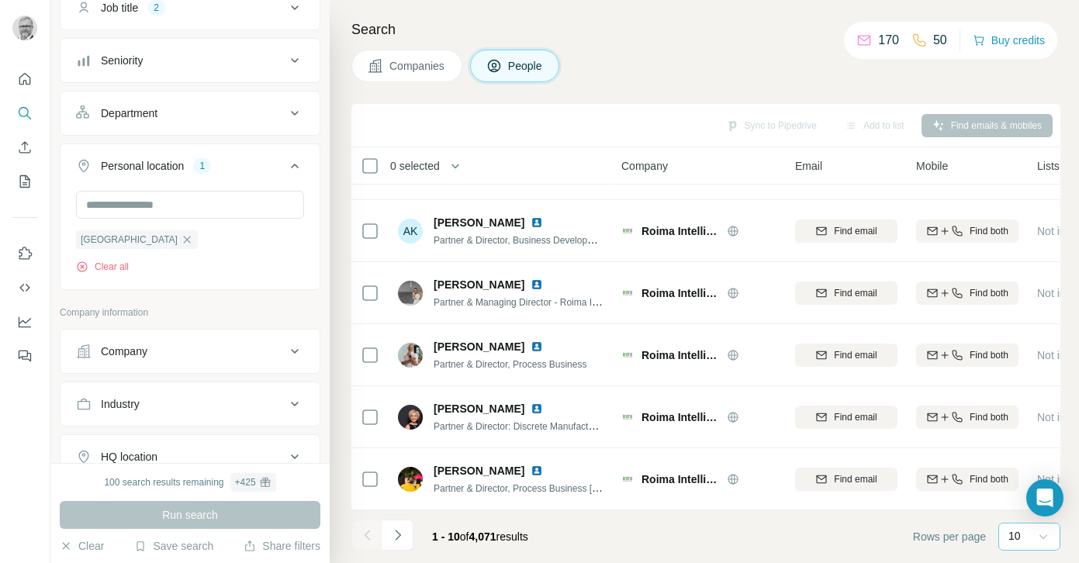
click at [1042, 532] on icon at bounding box center [1044, 537] width 16 height 16
click at [1012, 502] on p "10" at bounding box center [1018, 502] width 12 height 16
click at [1040, 537] on icon at bounding box center [1044, 537] width 16 height 16
click at [1021, 422] on p "60" at bounding box center [1018, 418] width 12 height 16
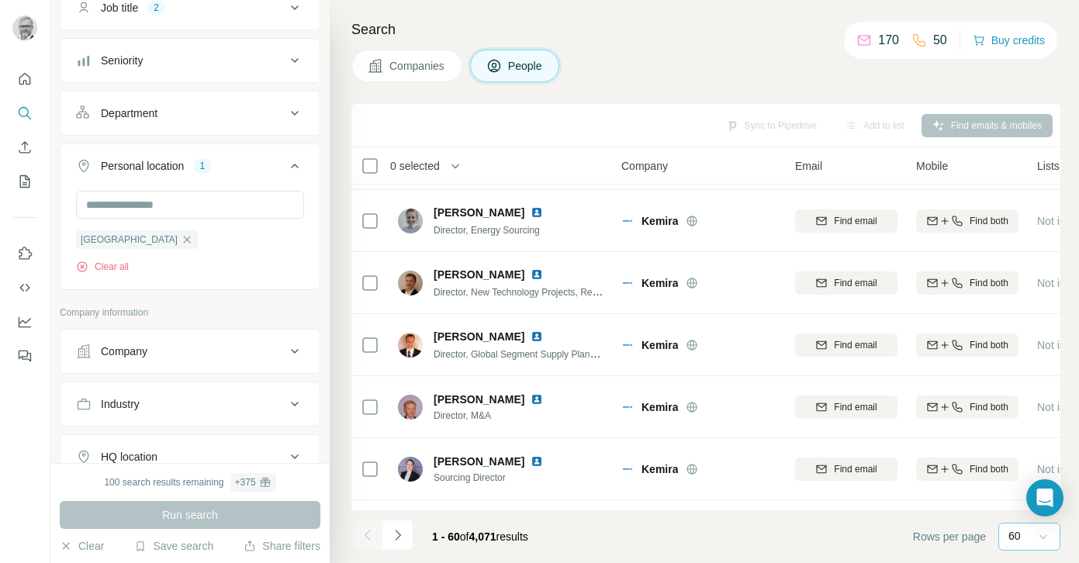
scroll to position [2172, 0]
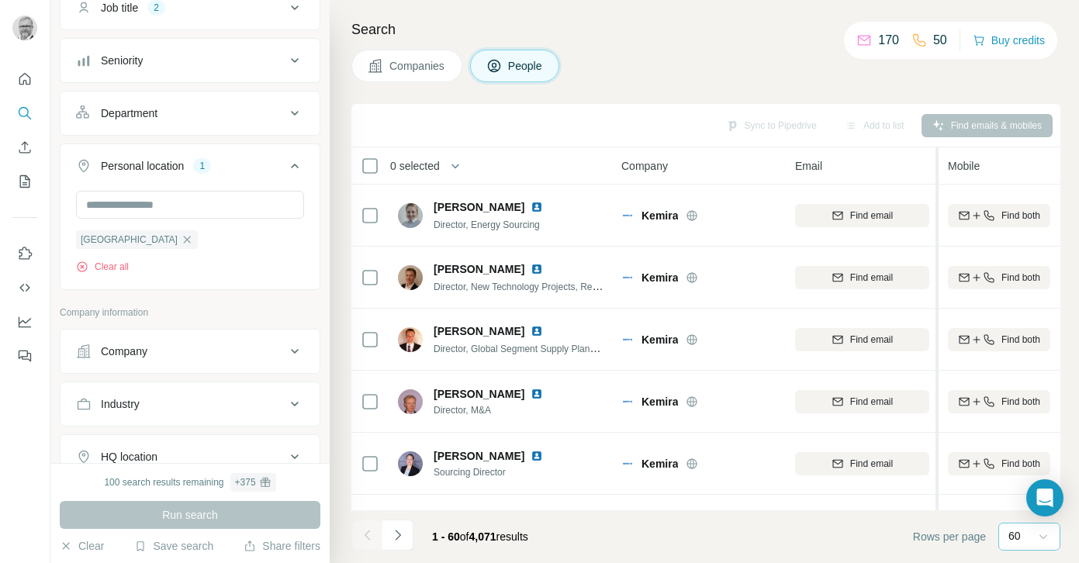
drag, startPoint x: 905, startPoint y: 163, endPoint x: 937, endPoint y: 163, distance: 32.6
click at [0, 0] on tr "0 selected People Company Email Mobile Lists Personal location Seniority Depart…" at bounding box center [0, 0] width 0 height 0
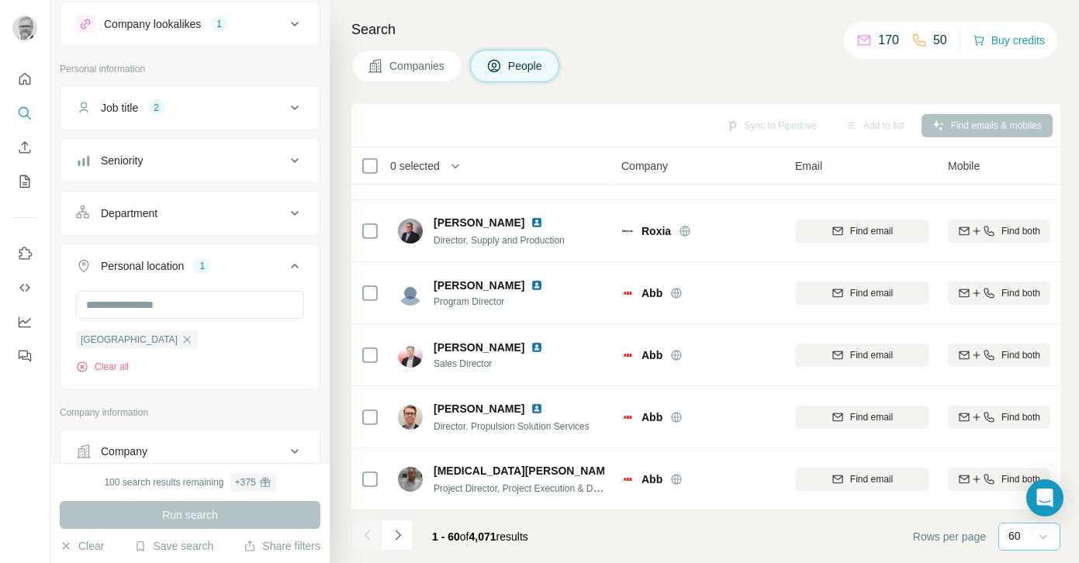
scroll to position [37, 0]
click at [293, 106] on icon at bounding box center [294, 109] width 19 height 19
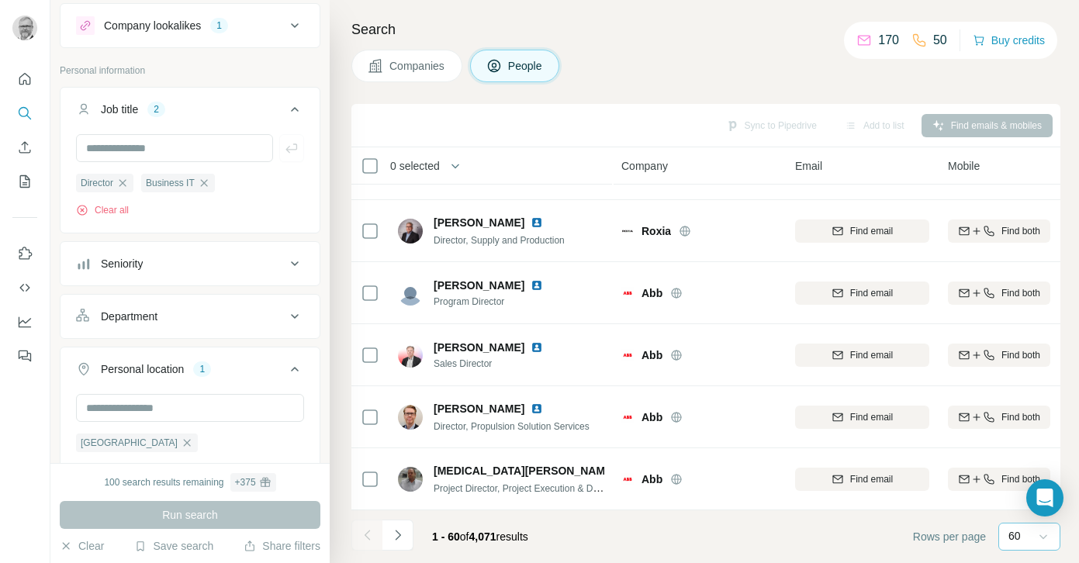
click at [293, 107] on icon at bounding box center [294, 109] width 19 height 19
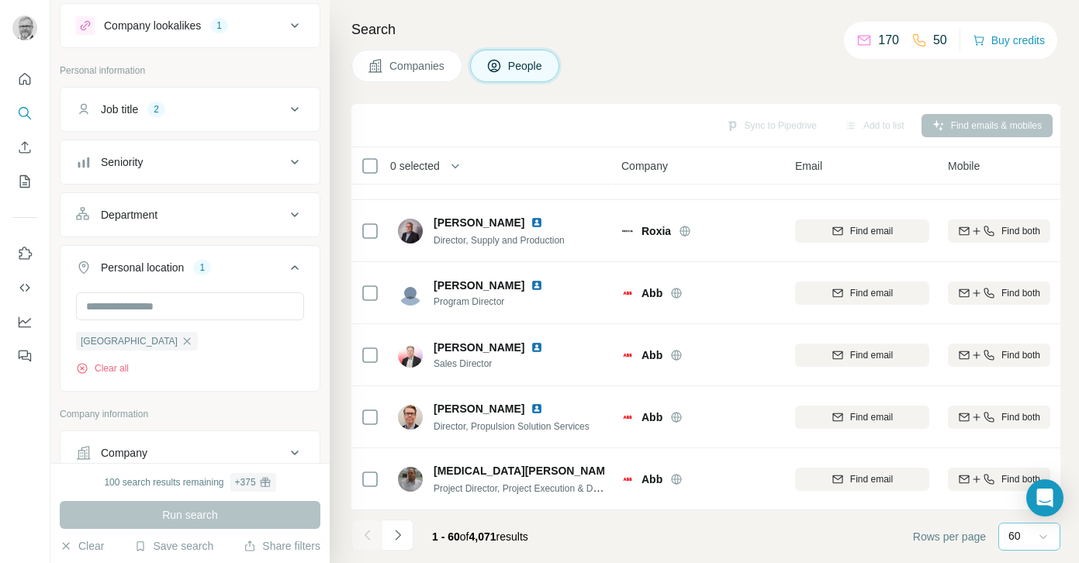
click at [291, 217] on icon at bounding box center [294, 215] width 19 height 19
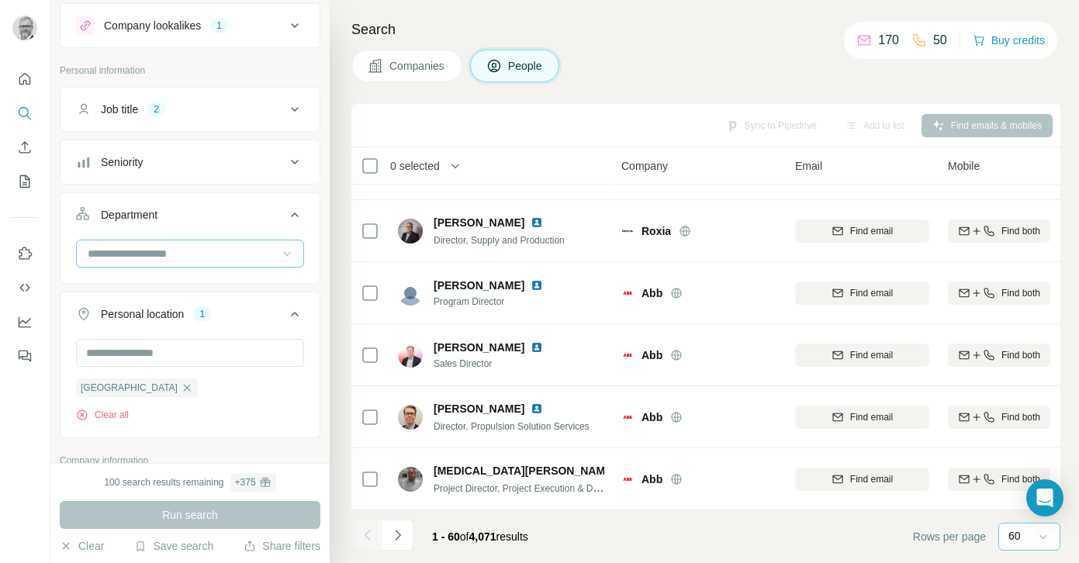
click at [284, 253] on icon at bounding box center [287, 254] width 8 height 5
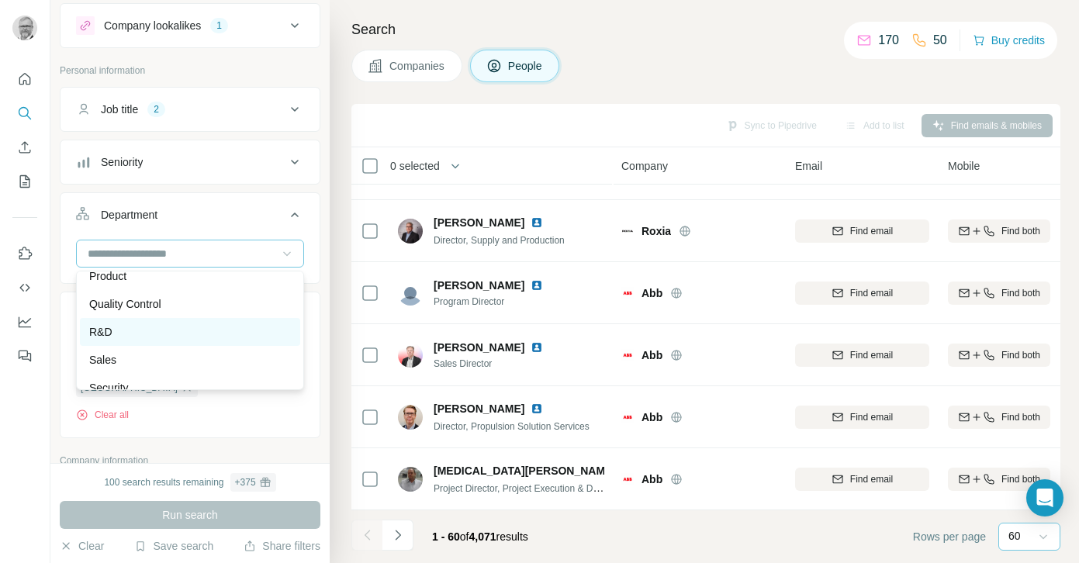
click at [168, 330] on div "R&D" at bounding box center [190, 332] width 202 height 16
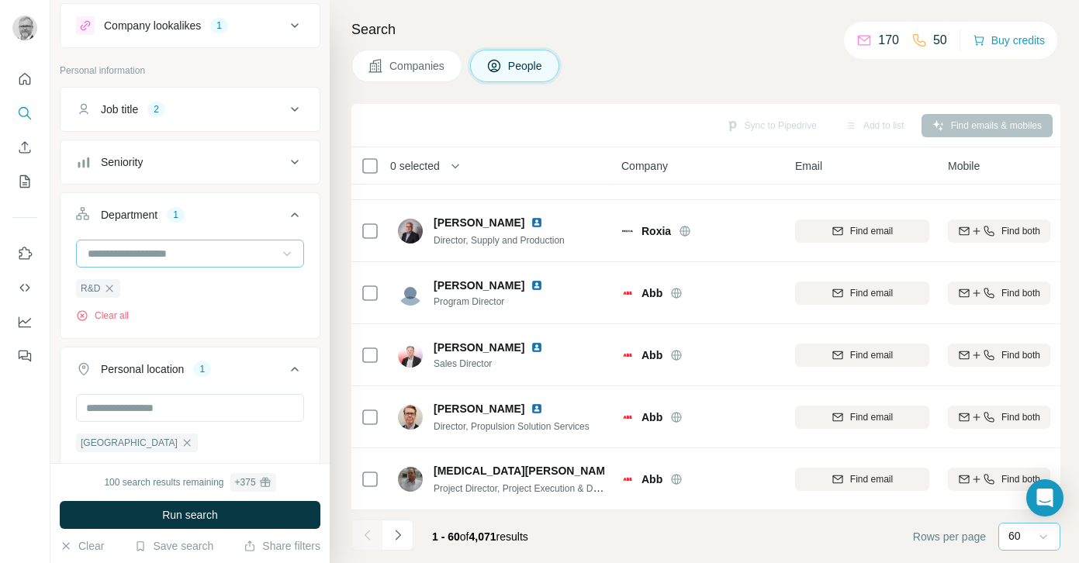
click at [285, 251] on icon at bounding box center [287, 254] width 16 height 16
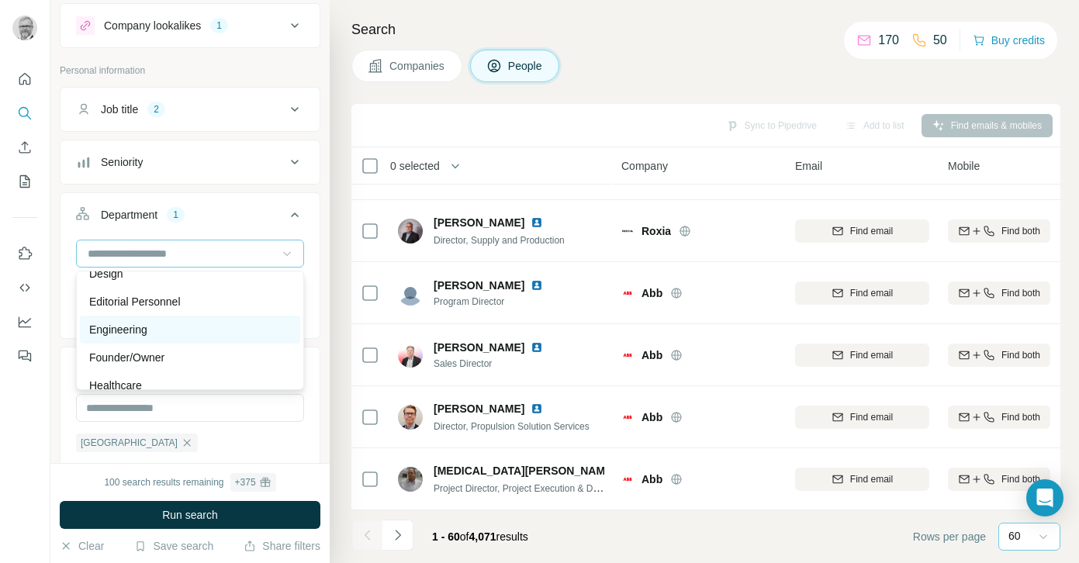
click at [154, 334] on div "Engineering" at bounding box center [190, 330] width 202 height 16
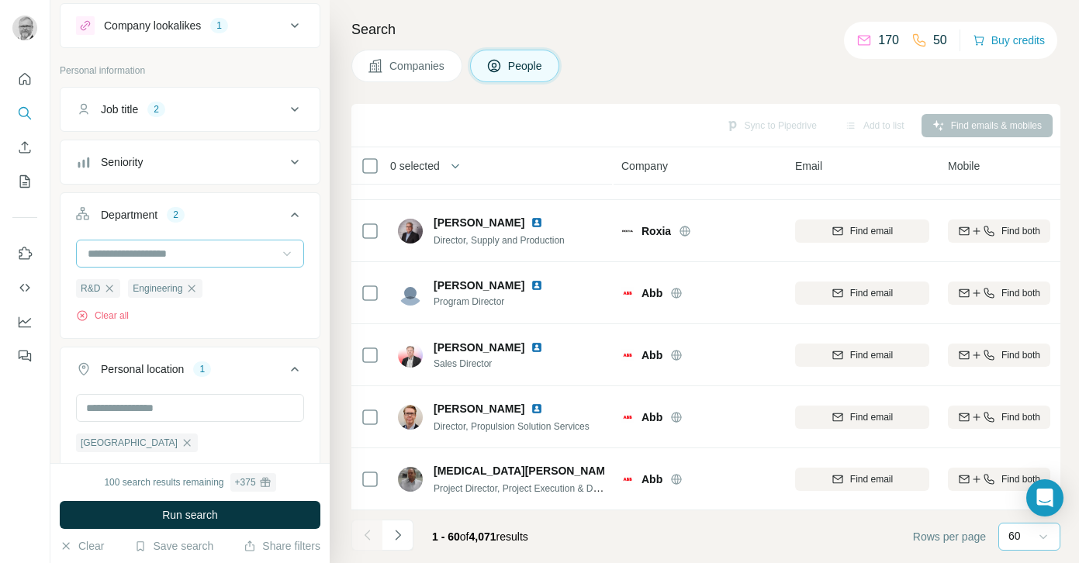
click at [288, 254] on icon at bounding box center [287, 254] width 8 height 5
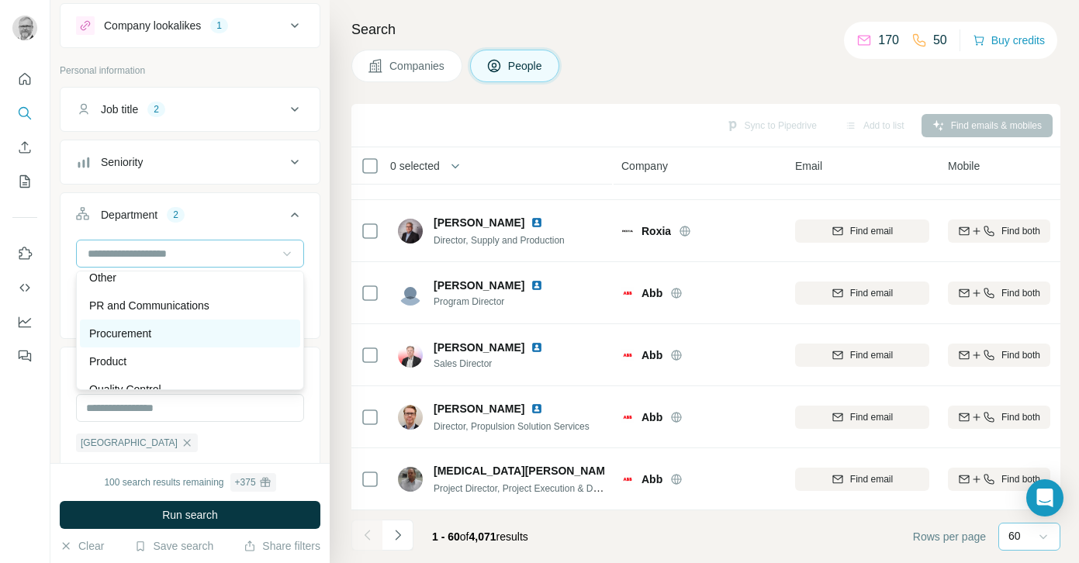
click at [166, 334] on div "Procurement" at bounding box center [190, 334] width 202 height 16
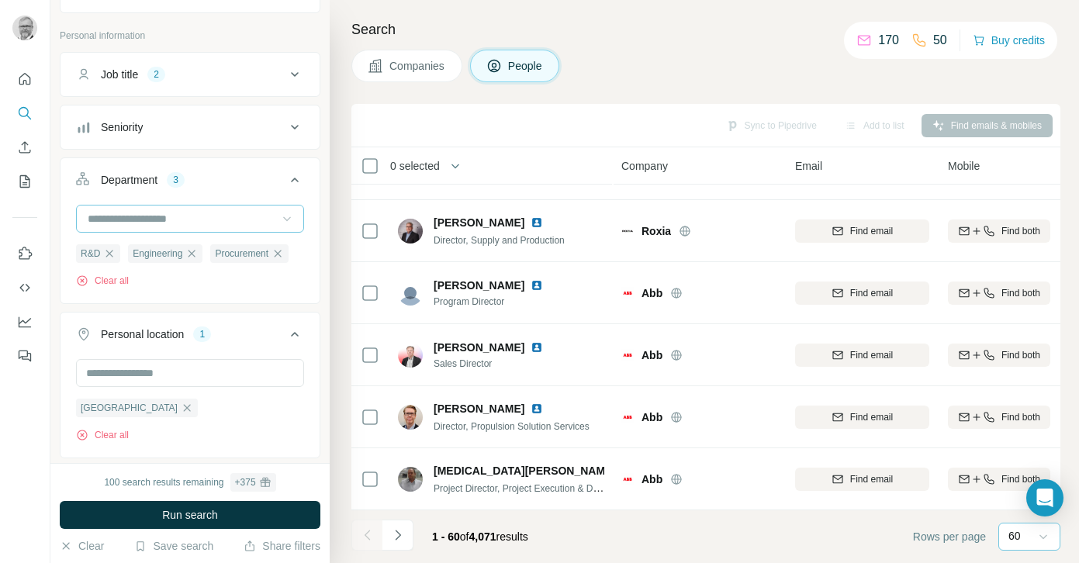
scroll to position [79, 0]
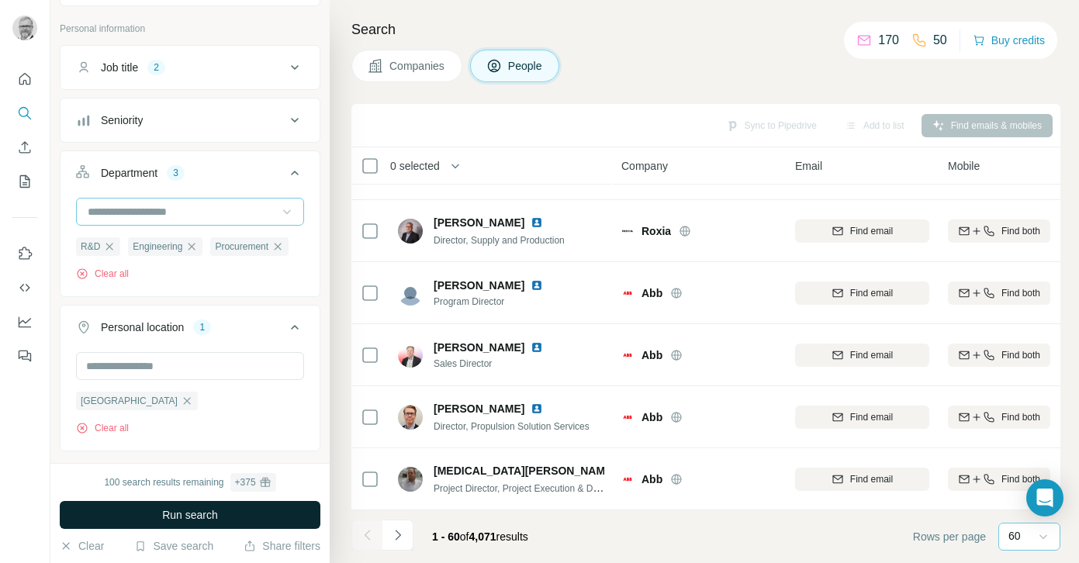
click at [201, 516] on span "Run search" at bounding box center [190, 515] width 56 height 16
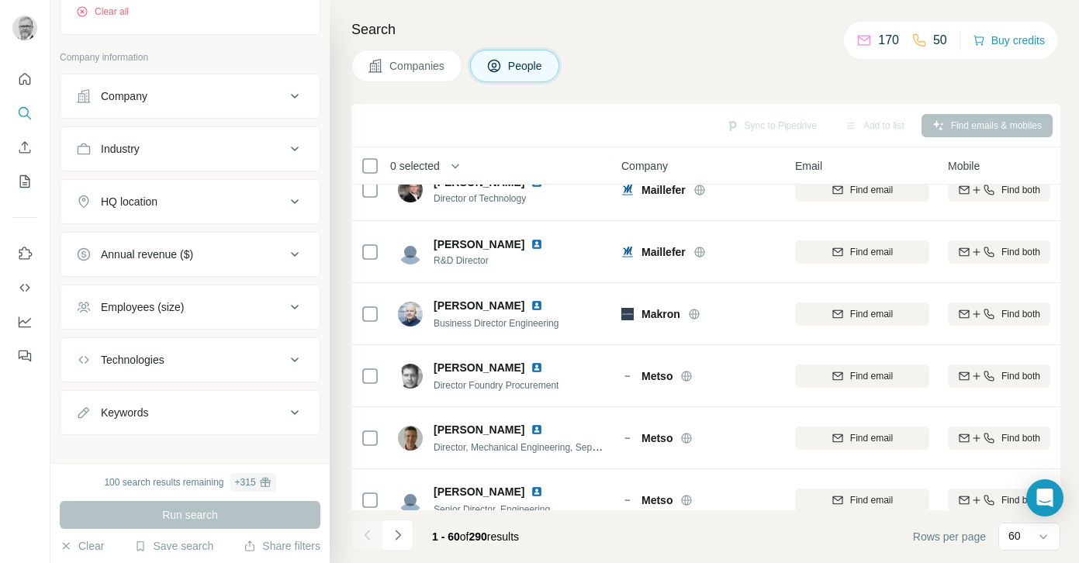
scroll to position [512, 0]
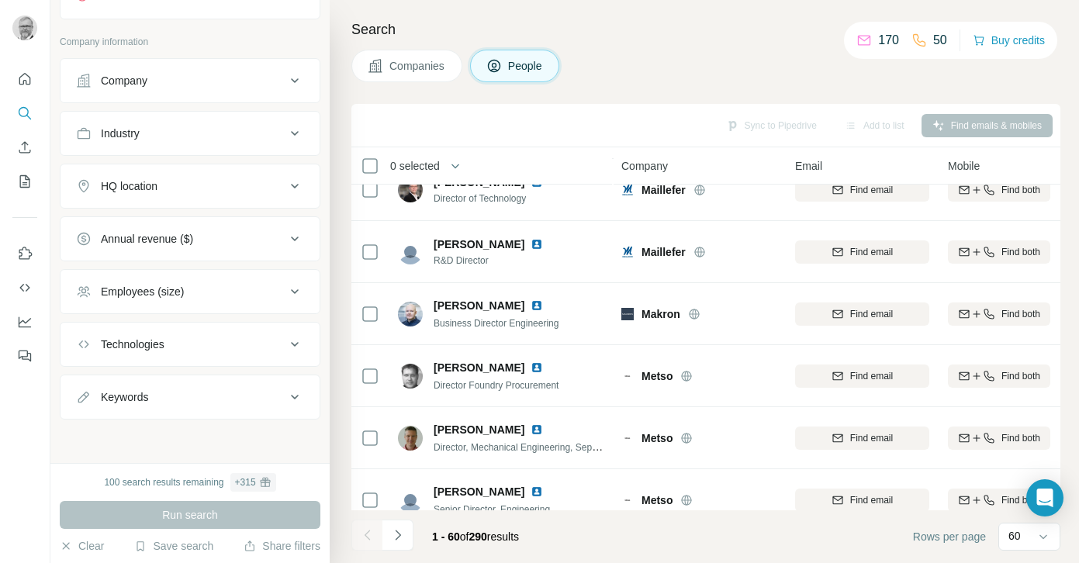
click at [290, 340] on icon at bounding box center [294, 344] width 19 height 19
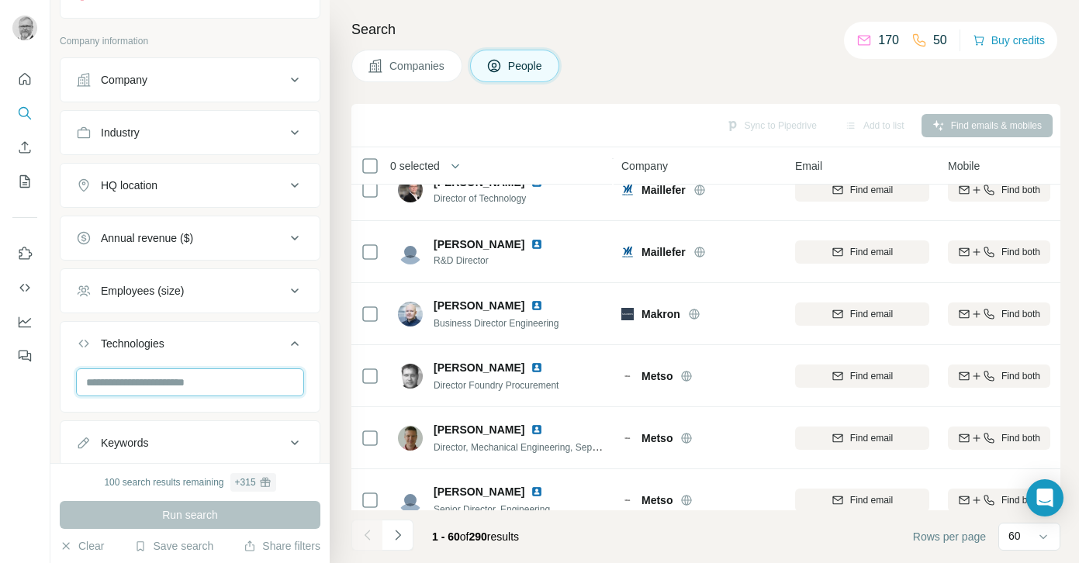
click at [193, 376] on input "text" at bounding box center [190, 382] width 228 height 28
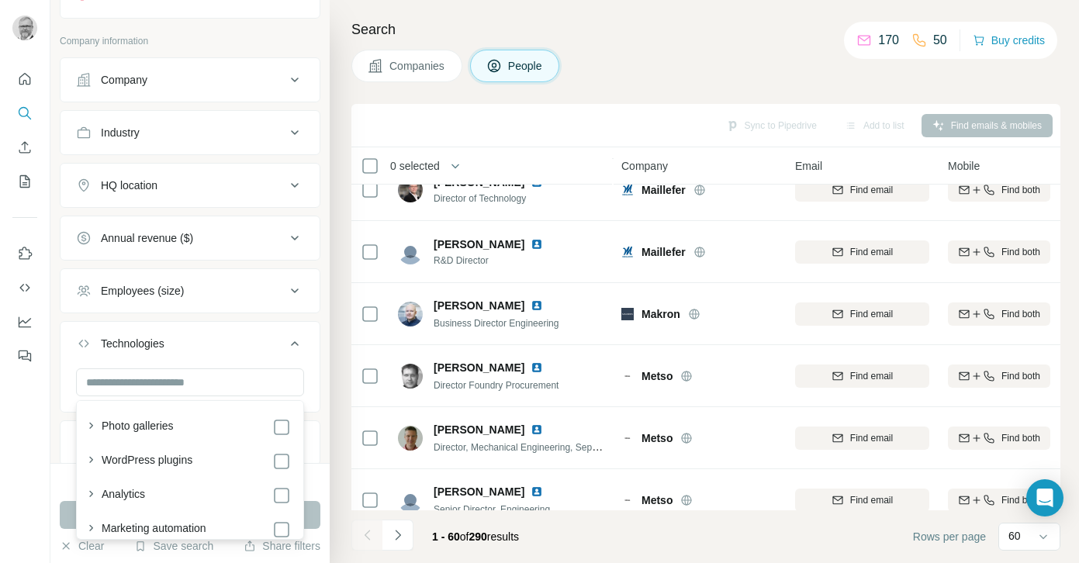
click at [48, 413] on div at bounding box center [25, 281] width 50 height 563
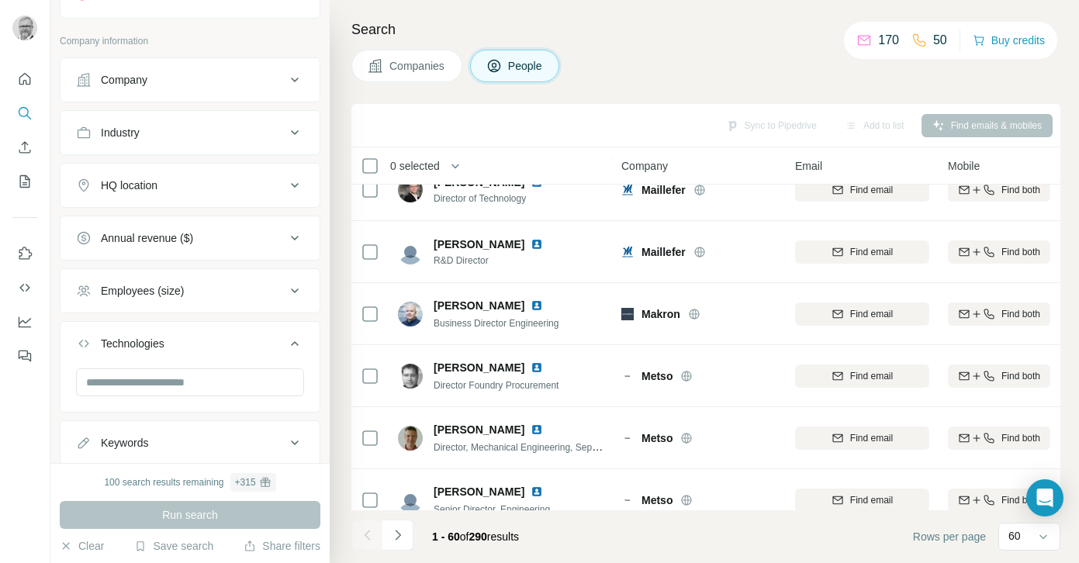
click at [288, 443] on icon at bounding box center [294, 443] width 19 height 19
click at [194, 445] on div "Keywords" at bounding box center [180, 443] width 209 height 16
click at [81, 443] on icon at bounding box center [84, 443] width 16 height 16
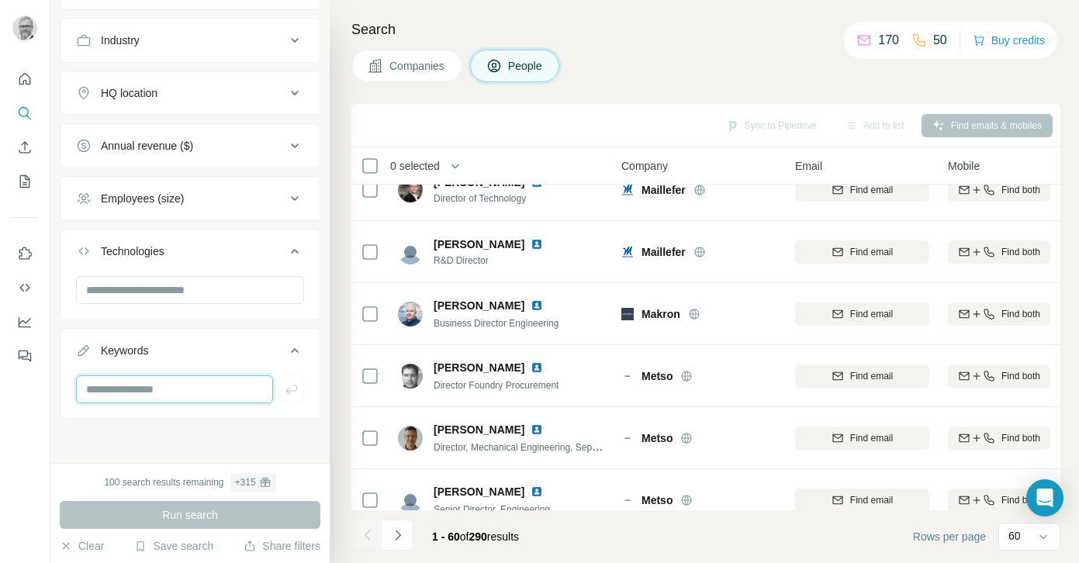
click at [108, 387] on input "text" at bounding box center [174, 389] width 197 height 28
type input "**"
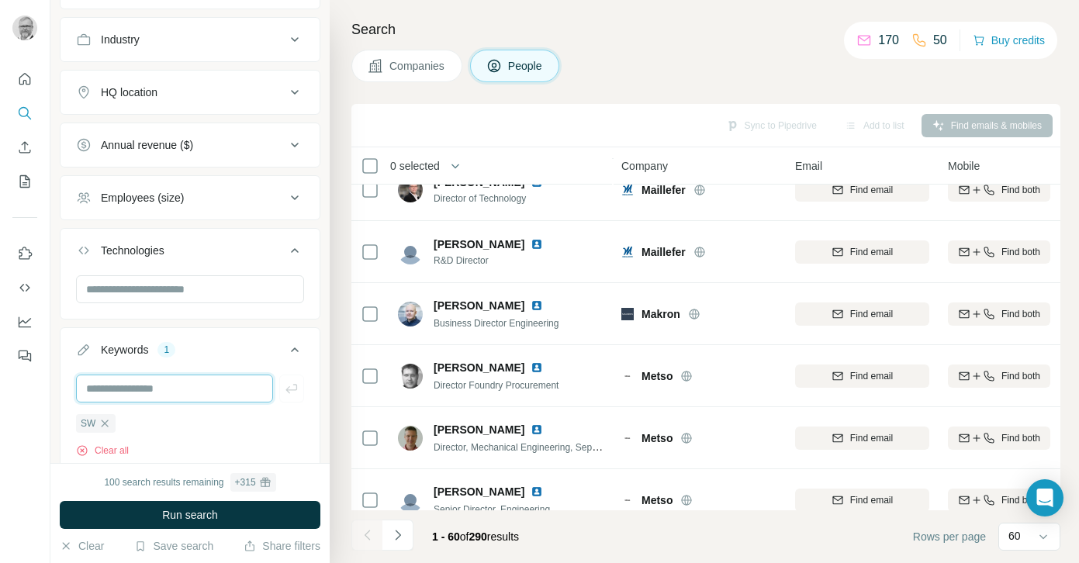
click at [125, 387] on input "text" at bounding box center [174, 389] width 197 height 28
type input "********"
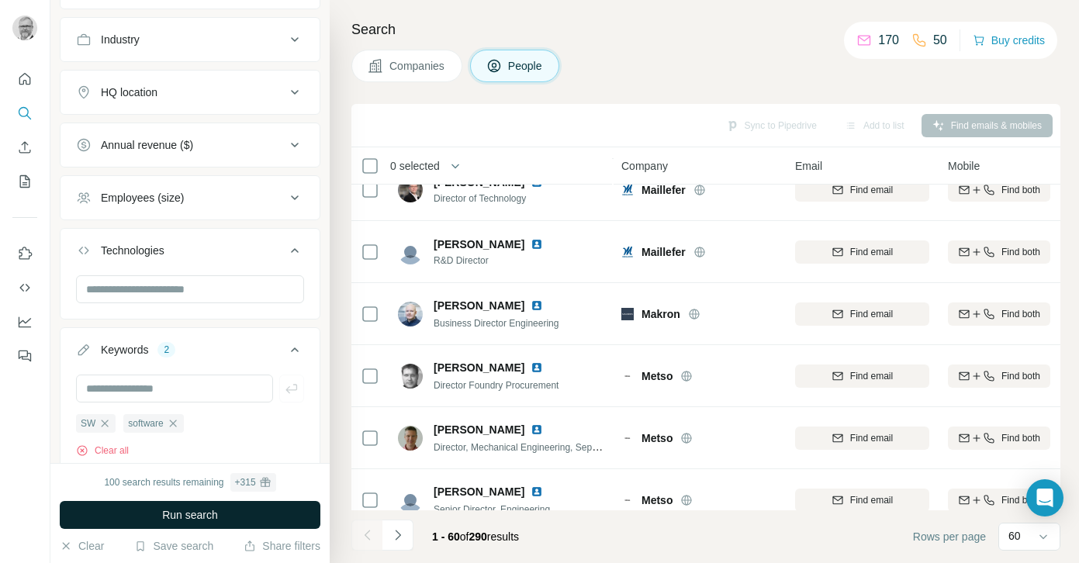
click at [168, 512] on span "Run search" at bounding box center [190, 515] width 56 height 16
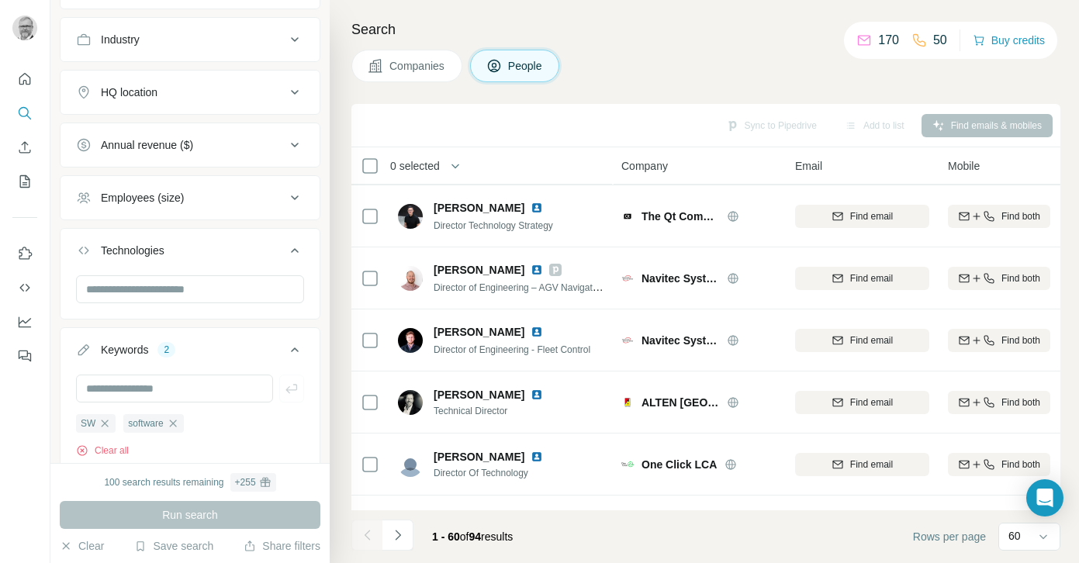
scroll to position [3398, 0]
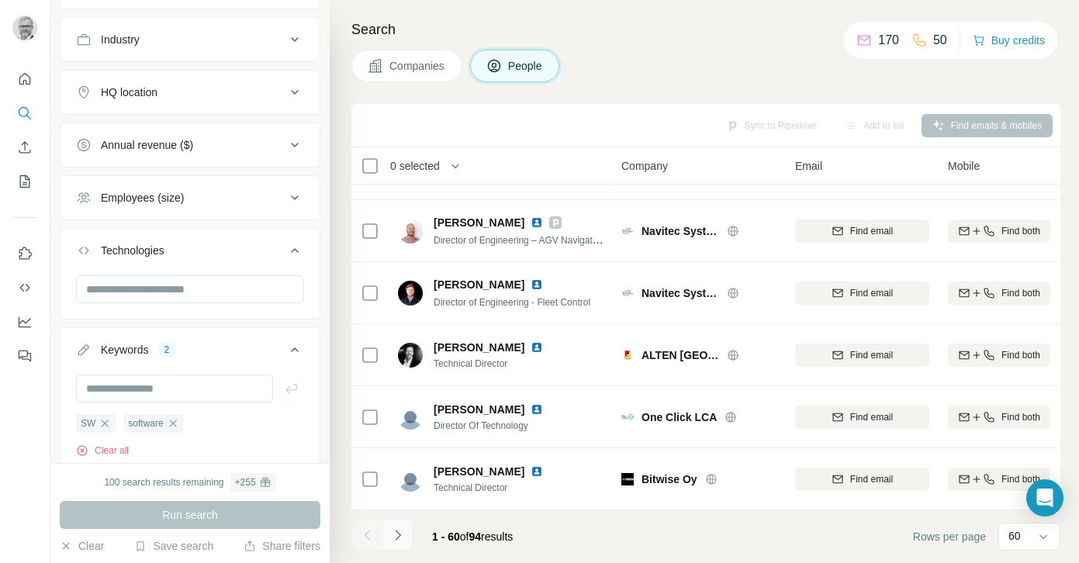
click at [397, 533] on icon "Navigate to next page" at bounding box center [397, 535] width 5 height 10
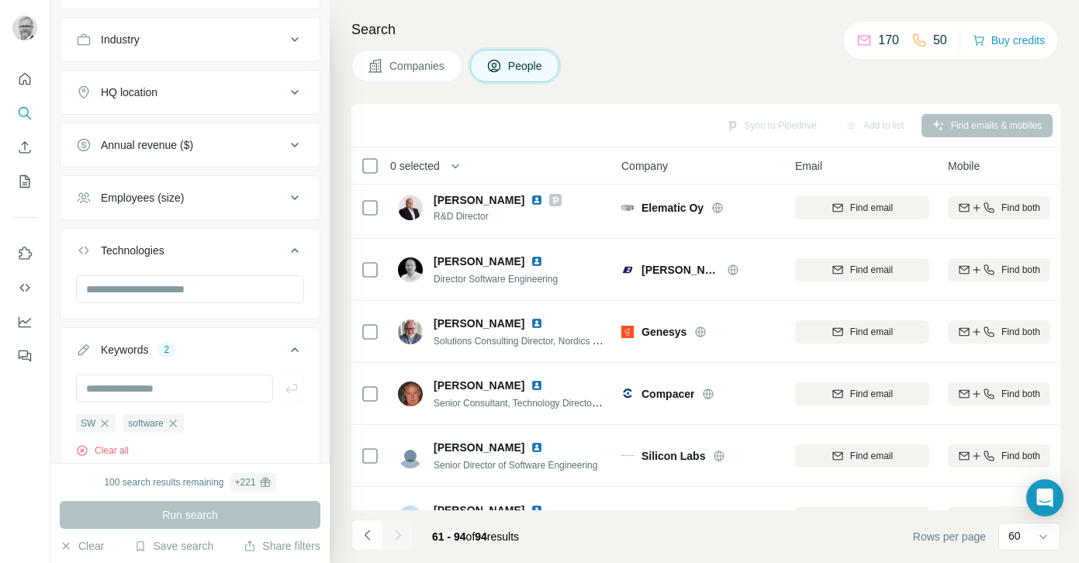
scroll to position [0, 0]
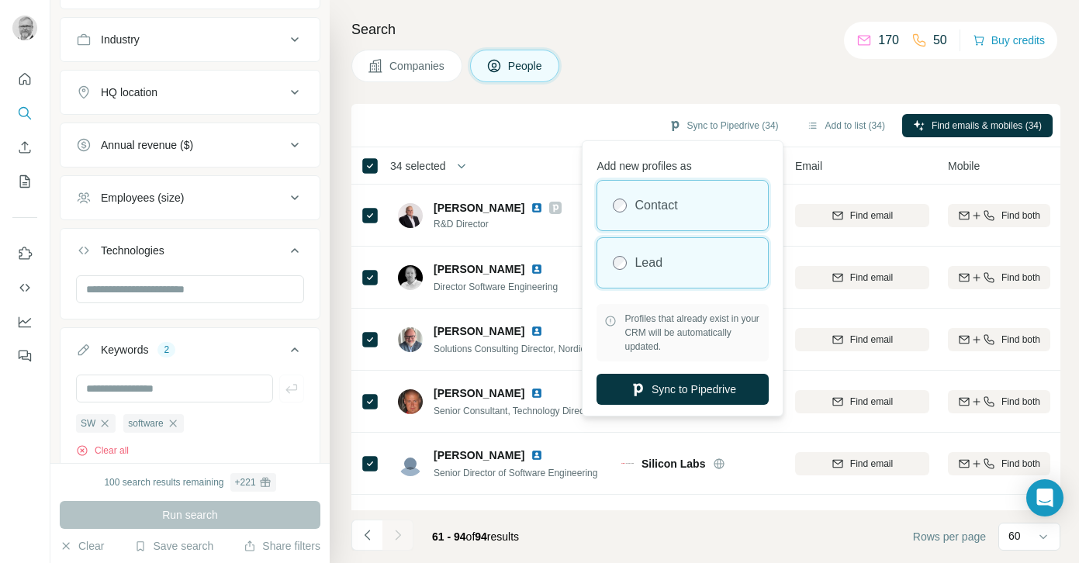
click at [665, 257] on div "Lead" at bounding box center [682, 263] width 171 height 50
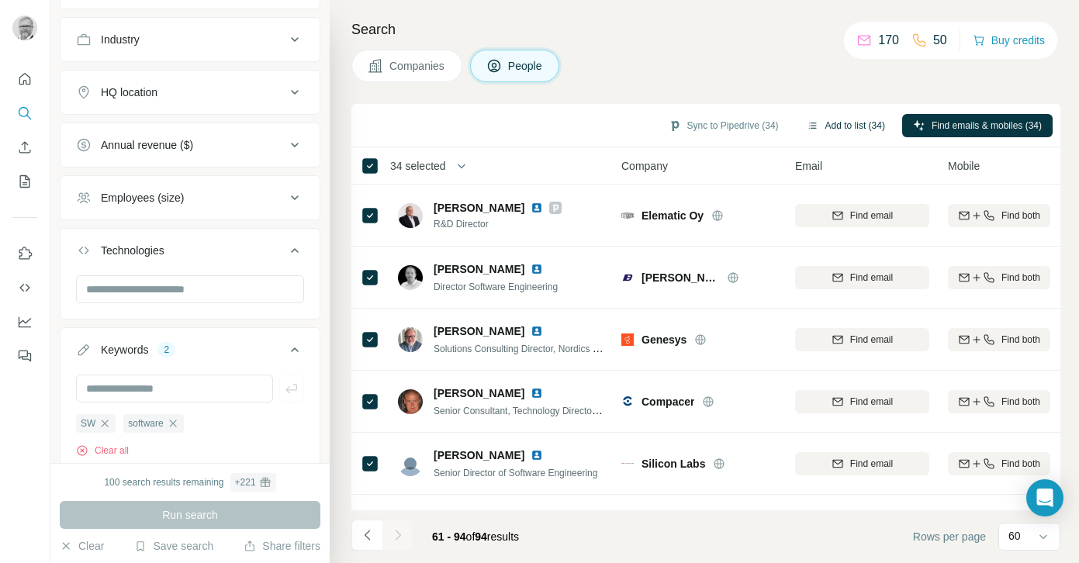
click at [832, 124] on button "Add to list (34)" at bounding box center [846, 125] width 100 height 23
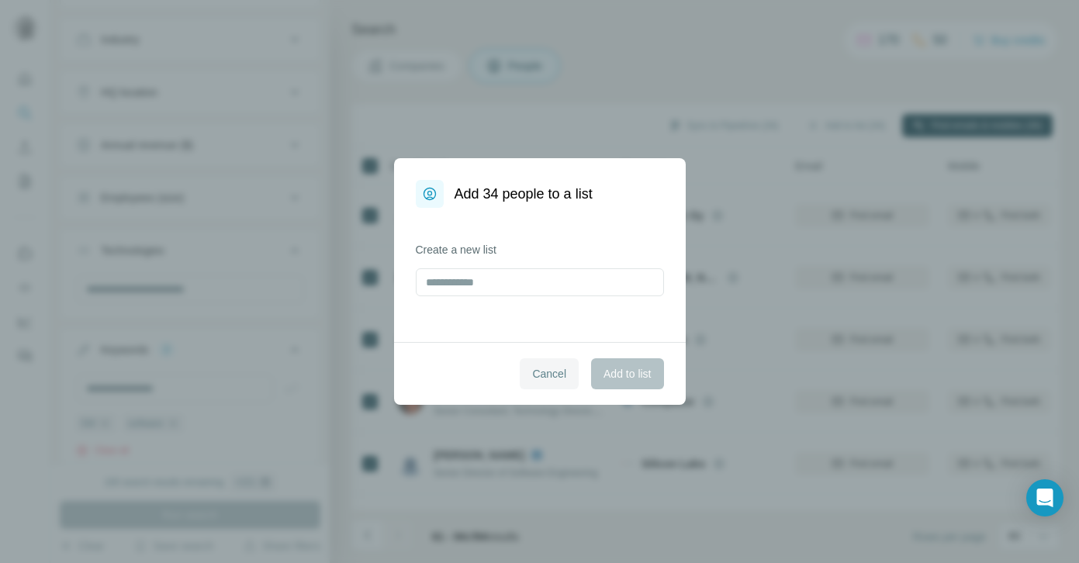
click at [555, 370] on span "Cancel" at bounding box center [549, 374] width 34 height 16
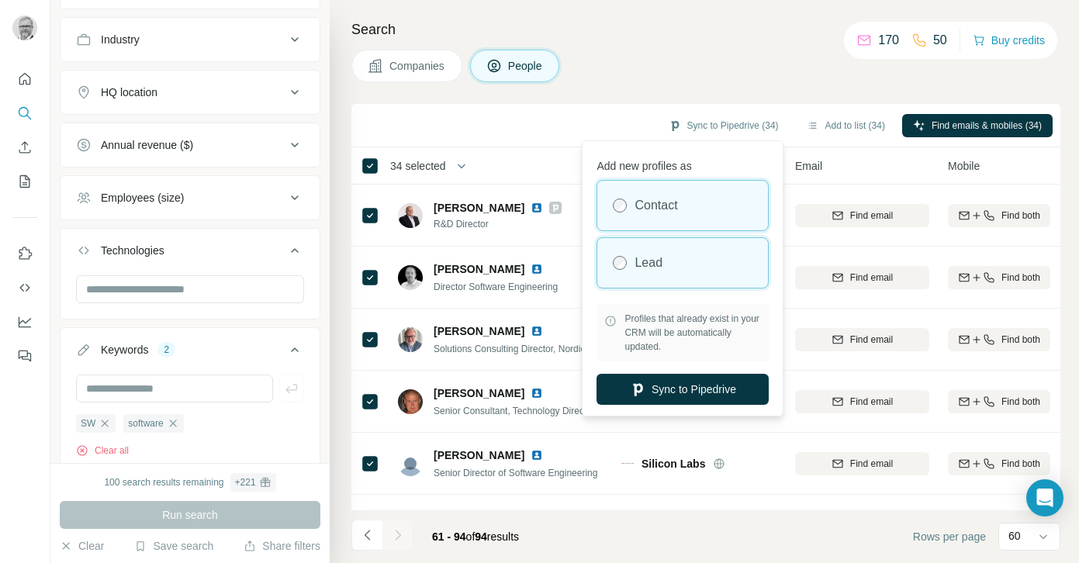
click at [649, 270] on label "Lead" at bounding box center [649, 263] width 28 height 19
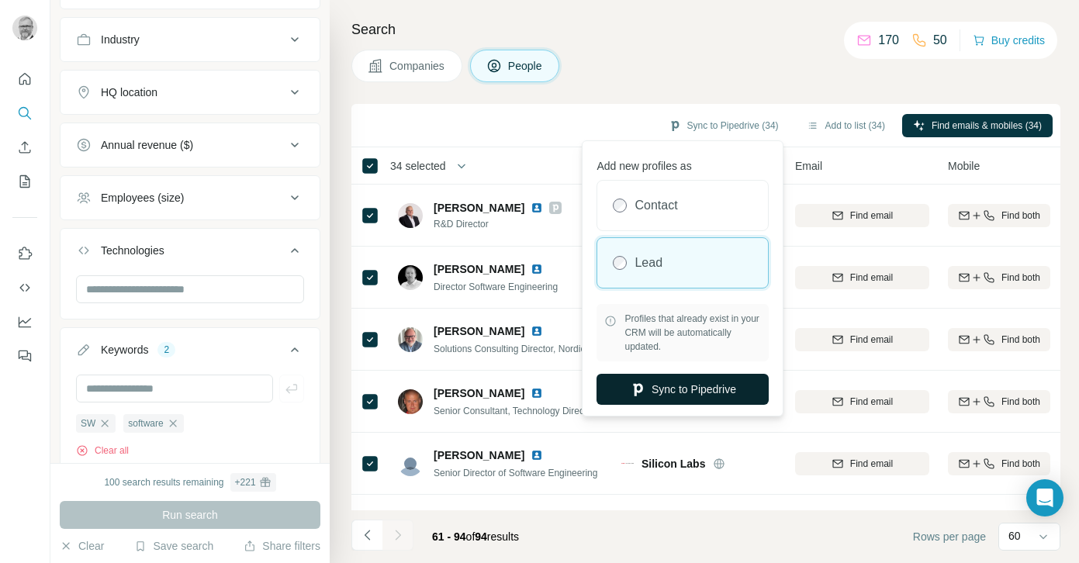
click at [666, 383] on button "Sync to Pipedrive" at bounding box center [683, 389] width 172 height 31
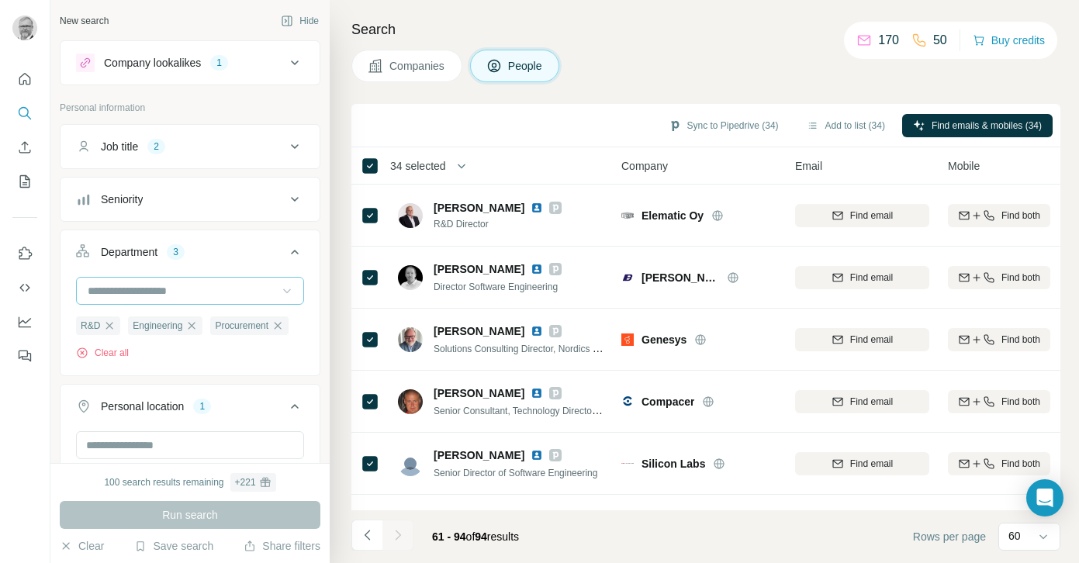
click at [294, 150] on icon at bounding box center [294, 146] width 19 height 19
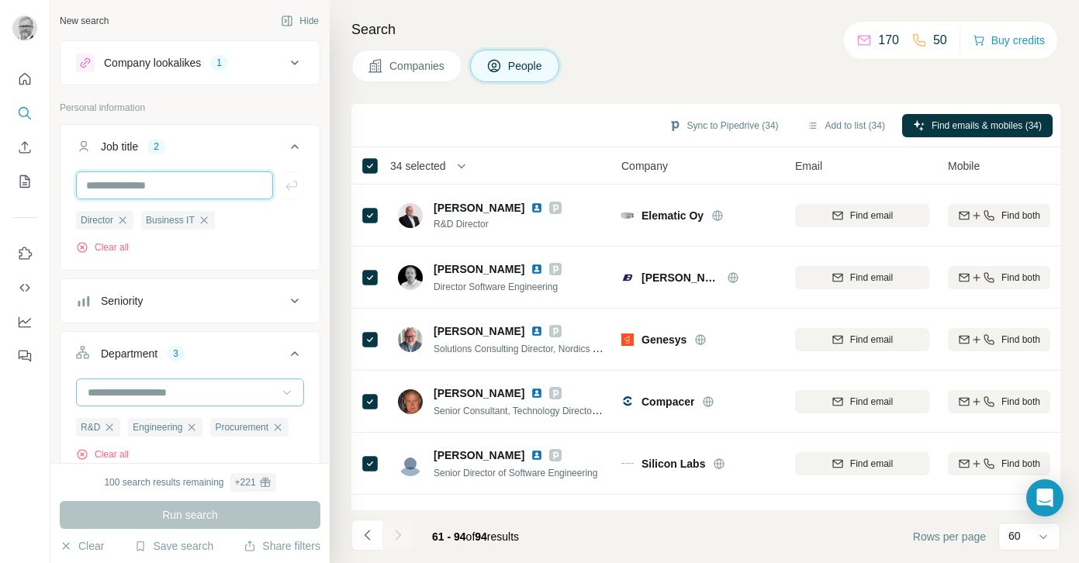
click at [232, 187] on input "text" at bounding box center [174, 185] width 197 height 28
click at [210, 220] on icon "button" at bounding box center [204, 220] width 12 height 12
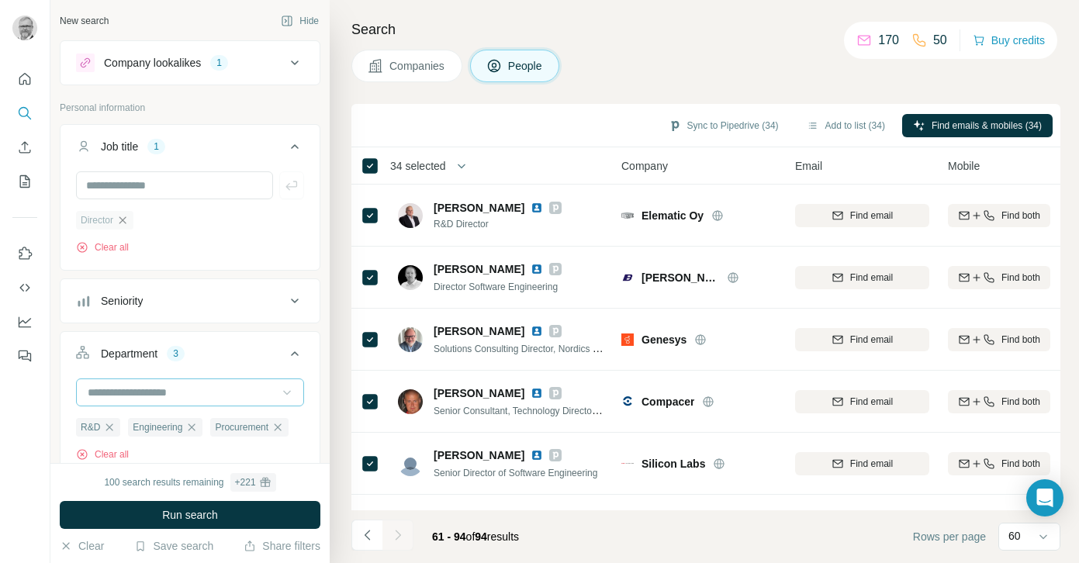
click at [126, 220] on icon "button" at bounding box center [122, 219] width 7 height 7
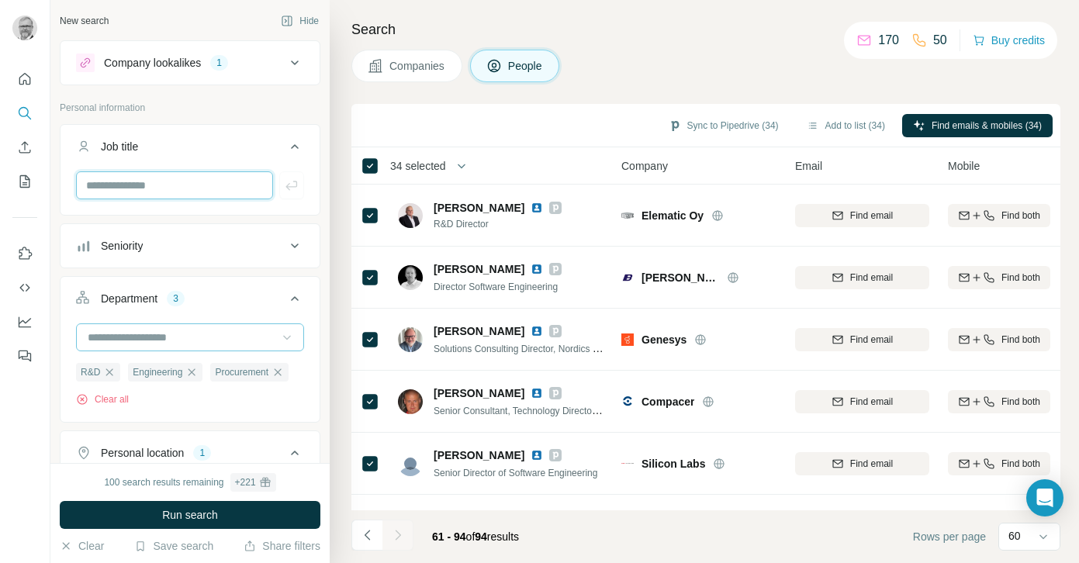
click at [147, 185] on input "text" at bounding box center [174, 185] width 197 height 28
click at [296, 248] on icon at bounding box center [294, 246] width 19 height 19
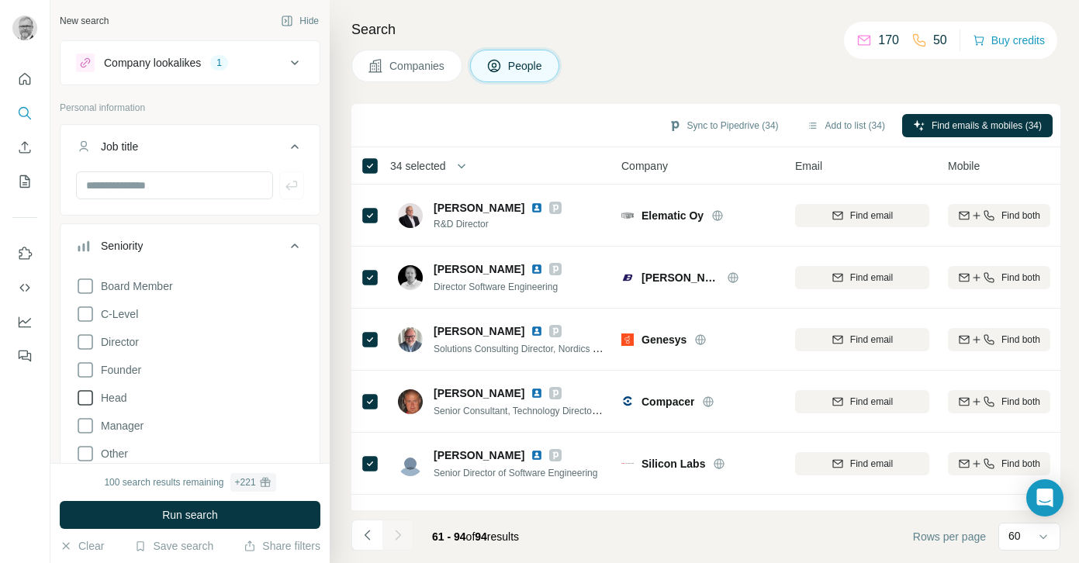
click at [86, 399] on icon at bounding box center [85, 398] width 19 height 19
click at [84, 424] on icon at bounding box center [85, 426] width 19 height 19
click at [85, 344] on icon at bounding box center [85, 342] width 19 height 19
click at [87, 317] on icon at bounding box center [85, 314] width 19 height 19
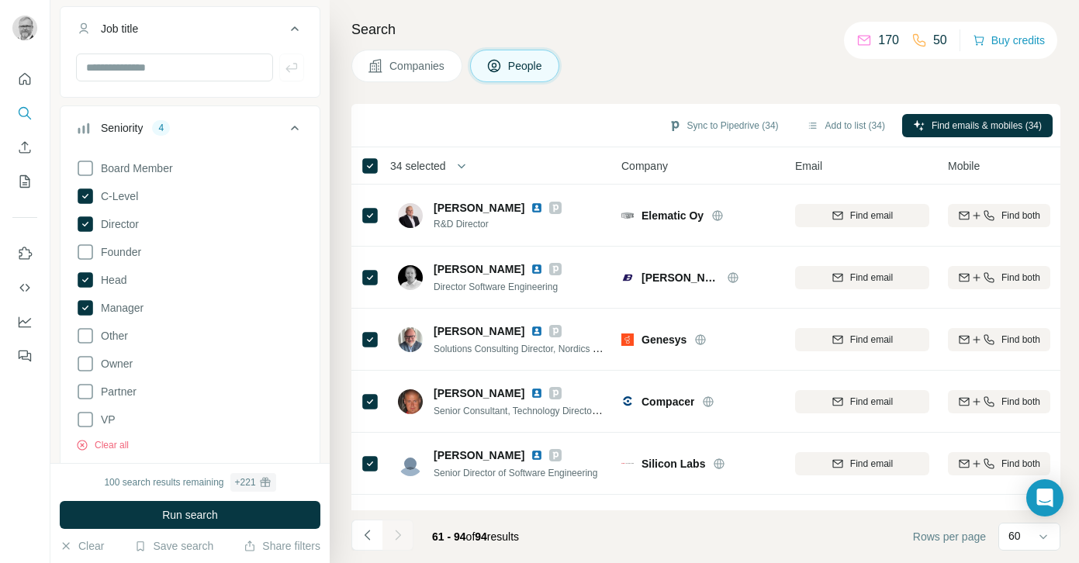
scroll to position [123, 0]
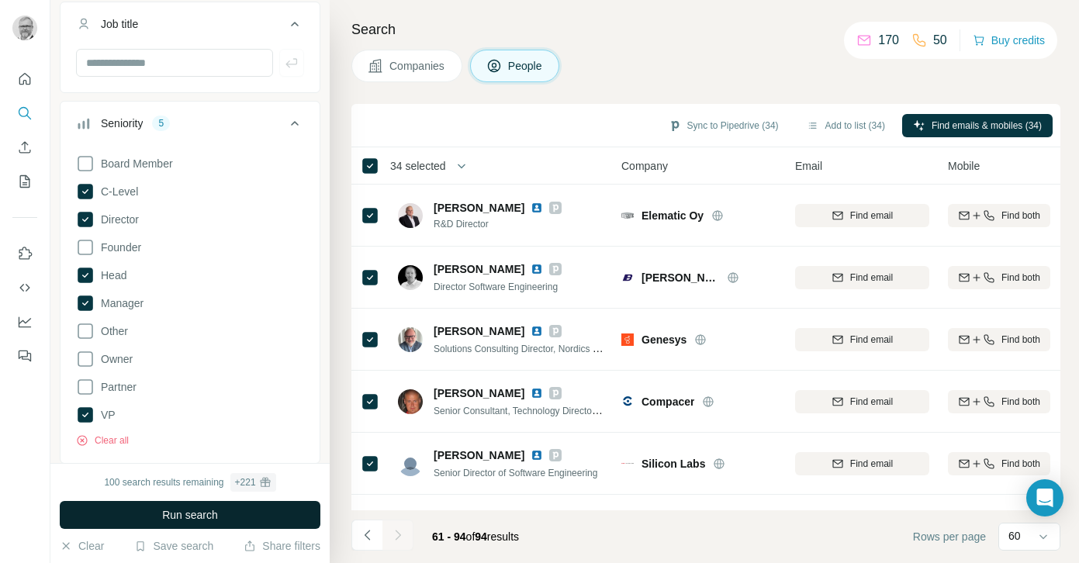
click at [183, 510] on span "Run search" at bounding box center [190, 515] width 56 height 16
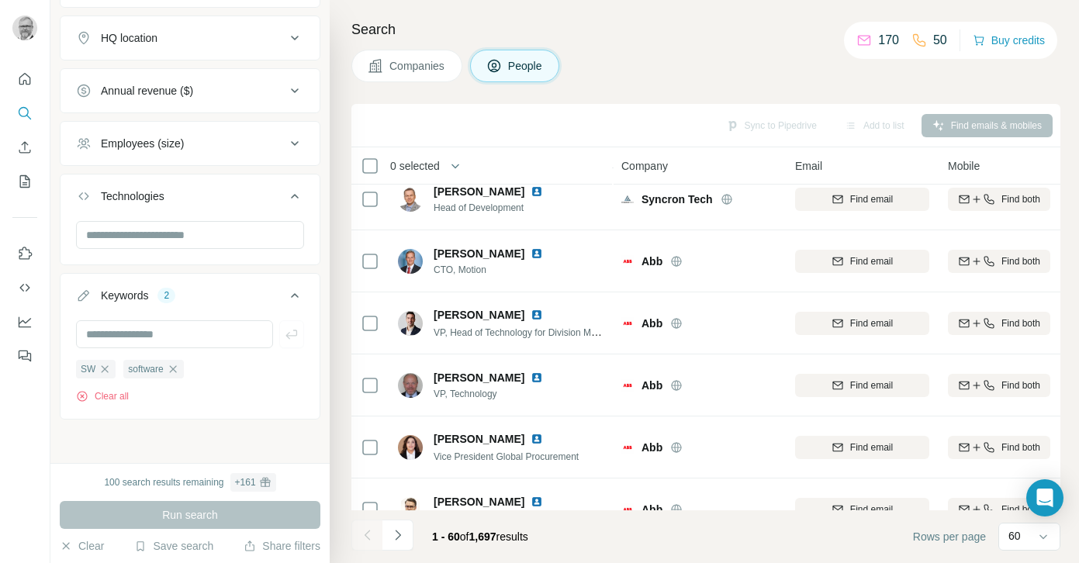
scroll to position [1014, 0]
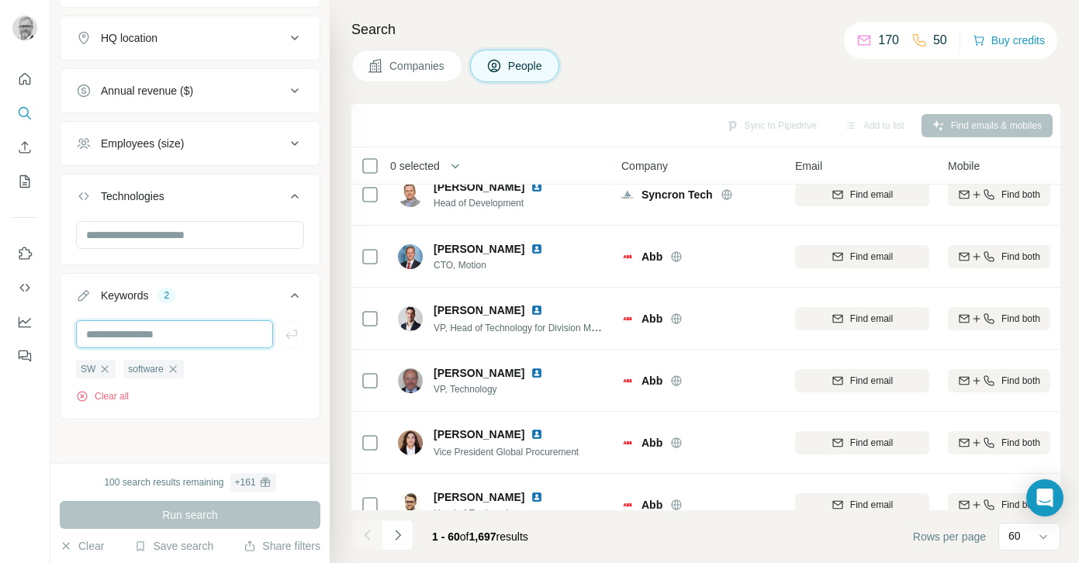
click at [171, 334] on input "text" at bounding box center [174, 334] width 197 height 28
type input "****"
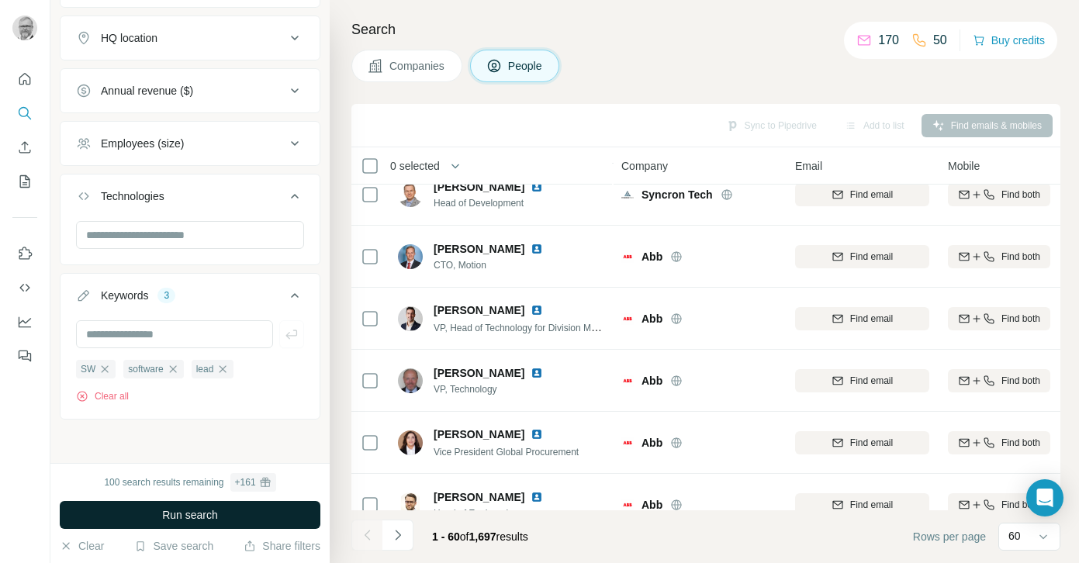
click at [191, 519] on span "Run search" at bounding box center [190, 515] width 56 height 16
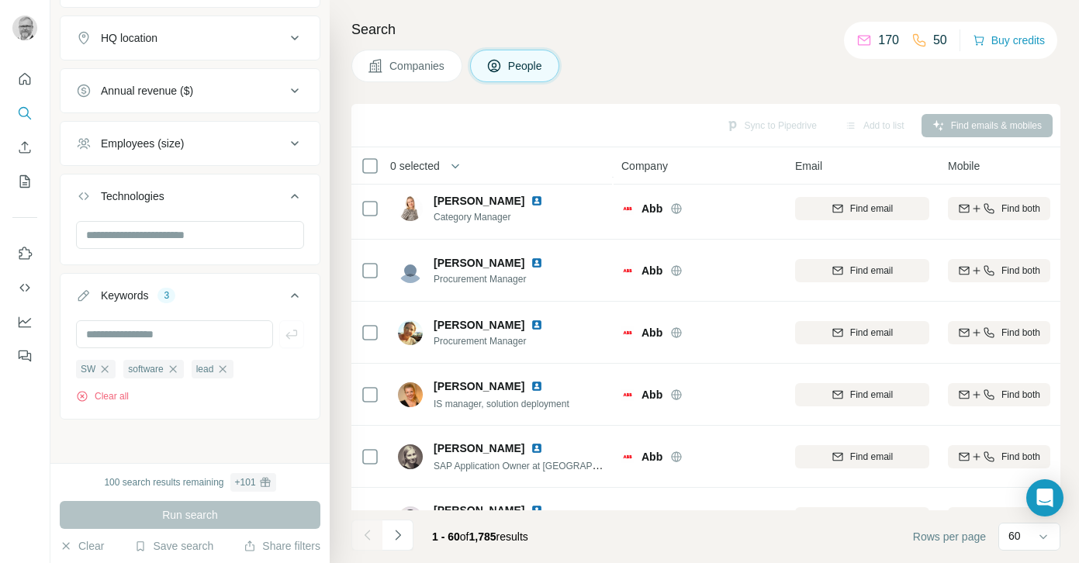
scroll to position [3398, 0]
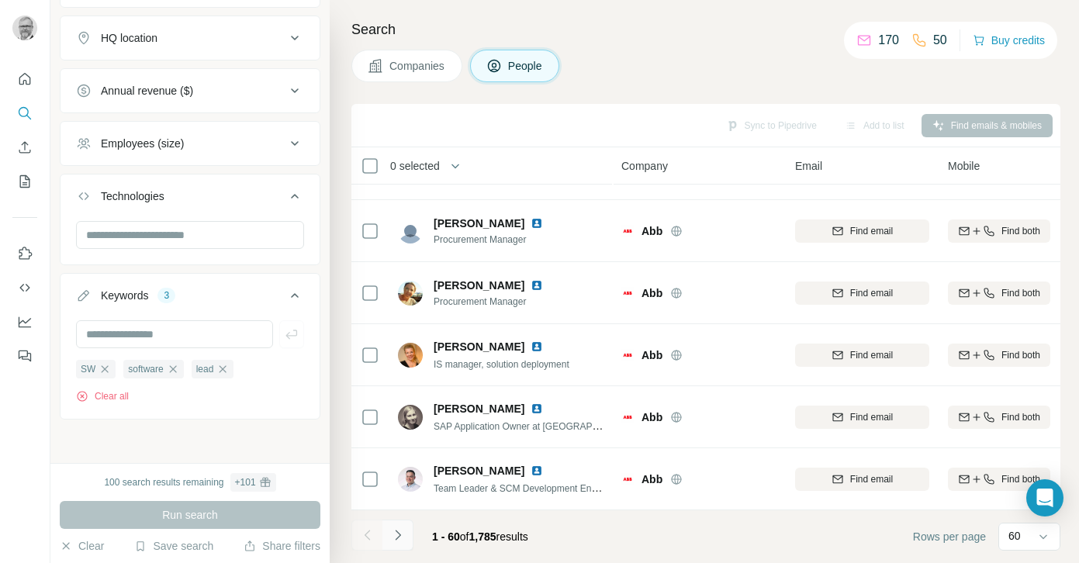
click at [399, 535] on icon "Navigate to next page" at bounding box center [397, 535] width 5 height 10
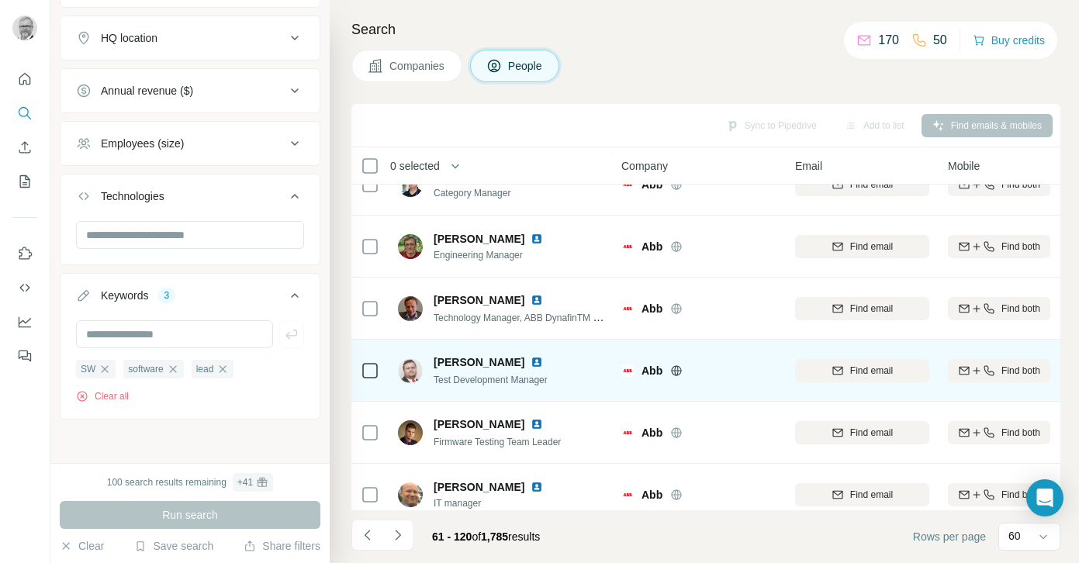
scroll to position [1697, 0]
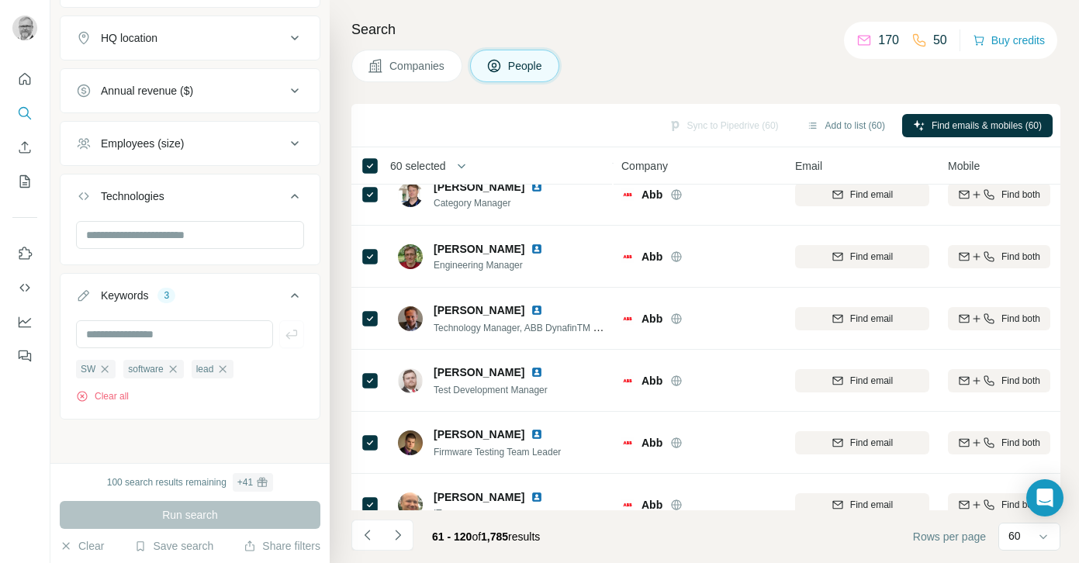
click at [706, 128] on div "Sync to Pipedrive (60) Add to list (60) Find emails & mobiles (60)" at bounding box center [706, 125] width 694 height 27
click at [573, 109] on div "Sync to Pipedrive (60) Add to list (60) Find emails & mobiles (60)" at bounding box center [705, 125] width 709 height 43
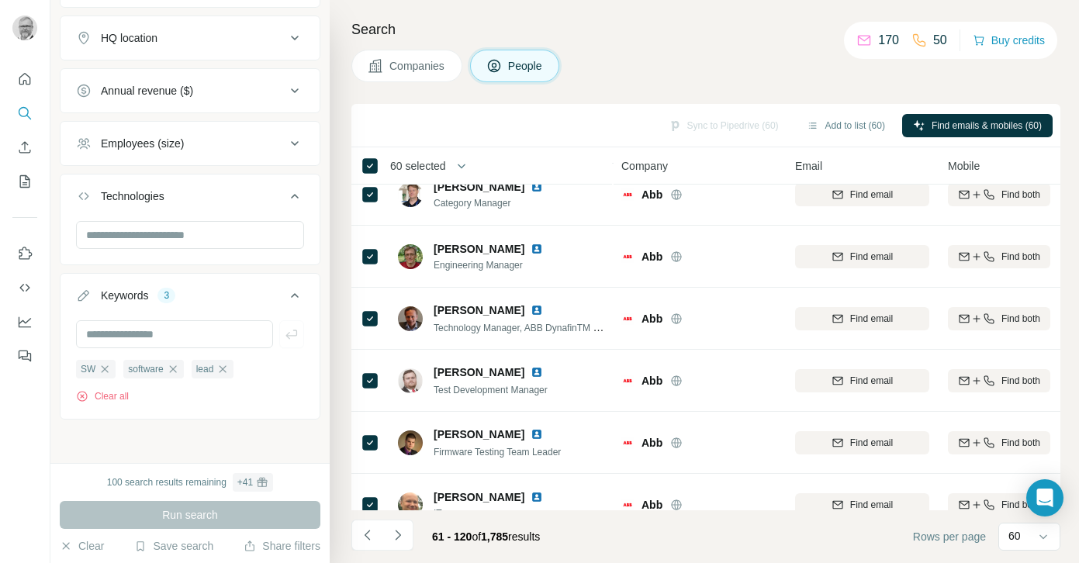
click at [595, 99] on div "Search Companies People Sync to Pipedrive (60) Add to list (60) Find emails & m…" at bounding box center [704, 281] width 749 height 563
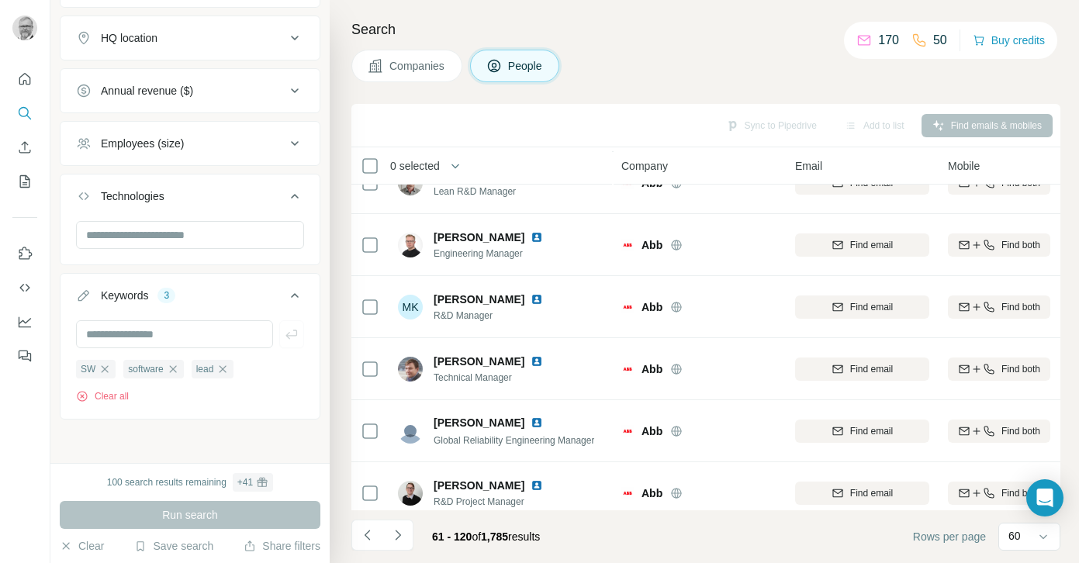
scroll to position [3398, 0]
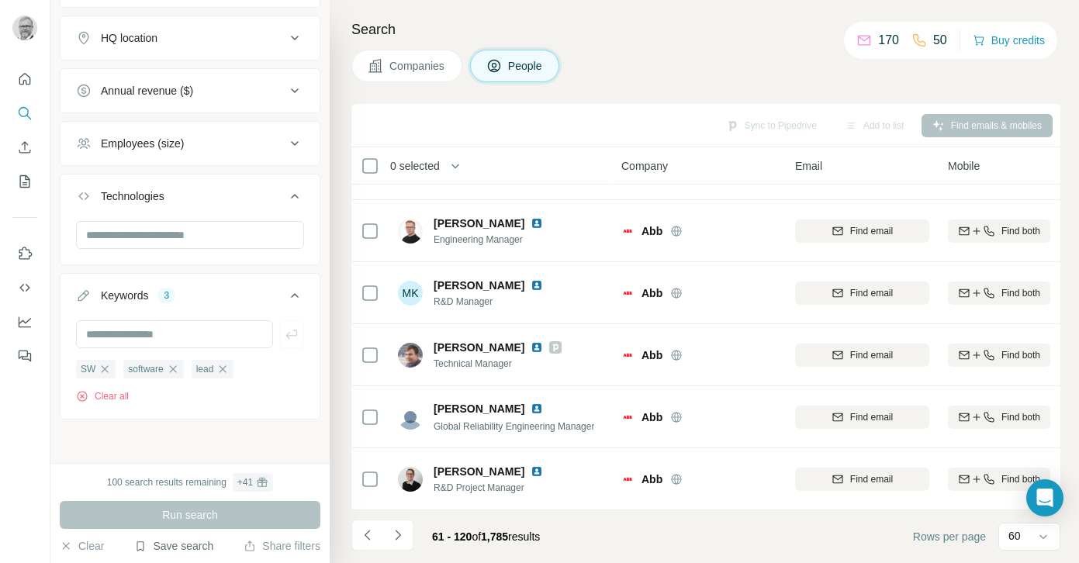
click at [168, 545] on button "Save search" at bounding box center [173, 546] width 79 height 16
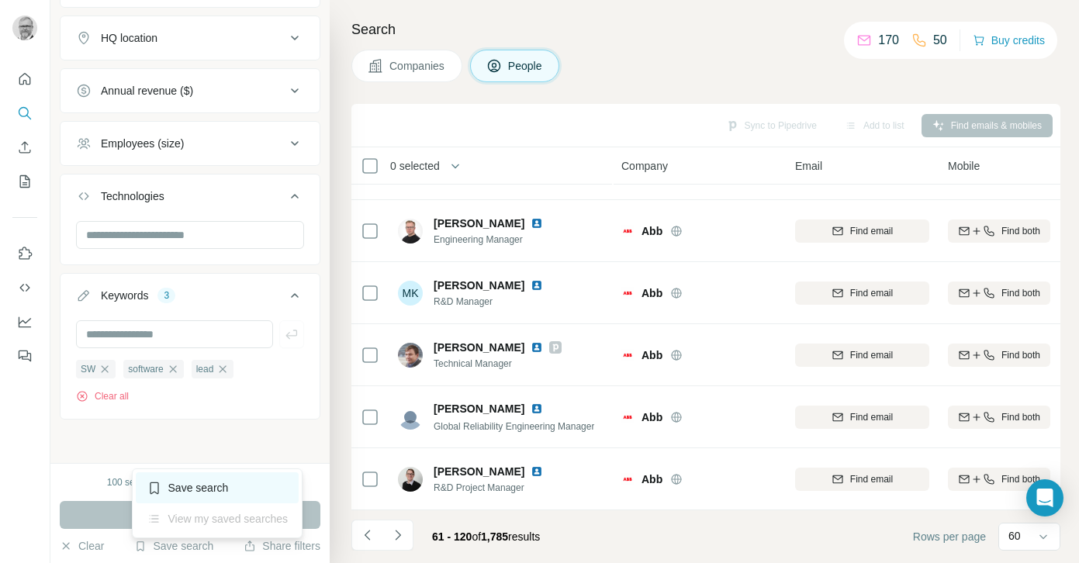
click at [193, 480] on div "Save search" at bounding box center [218, 487] width 164 height 31
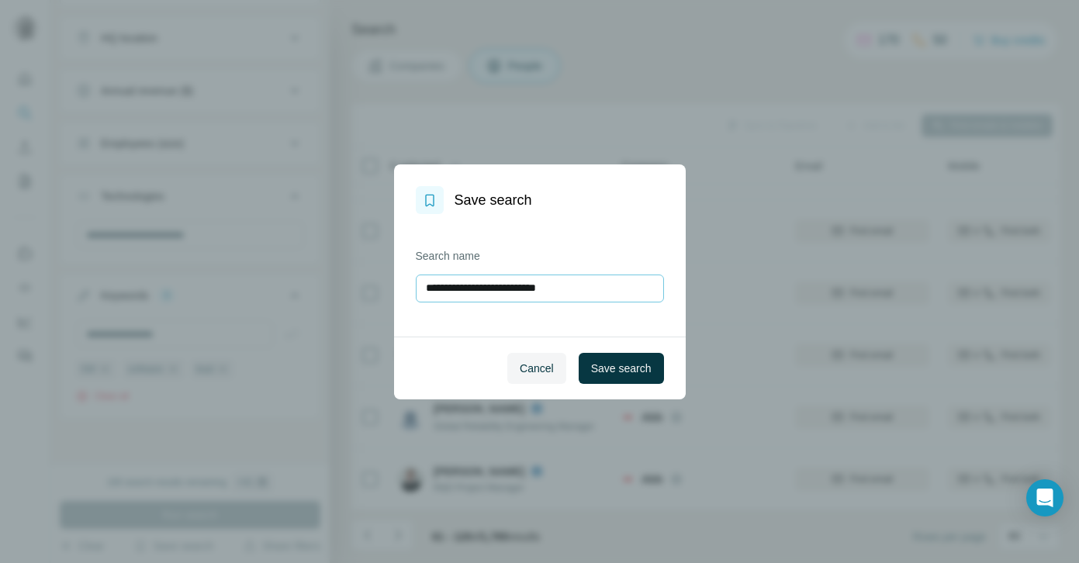
type input "**********"
click at [607, 370] on span "Save search" at bounding box center [621, 369] width 61 height 16
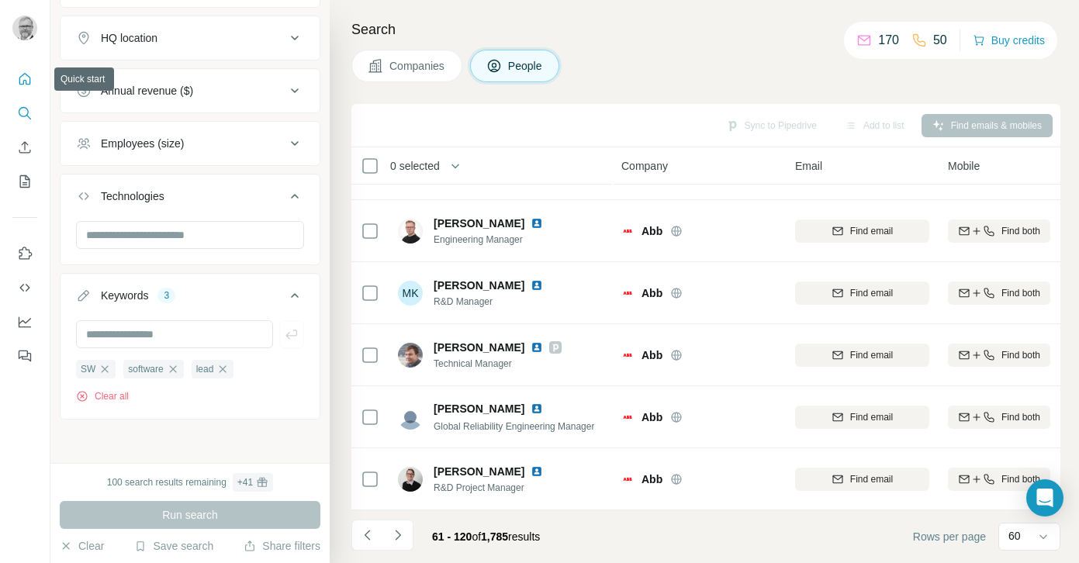
click at [25, 78] on icon "Quick start" at bounding box center [25, 79] width 16 height 16
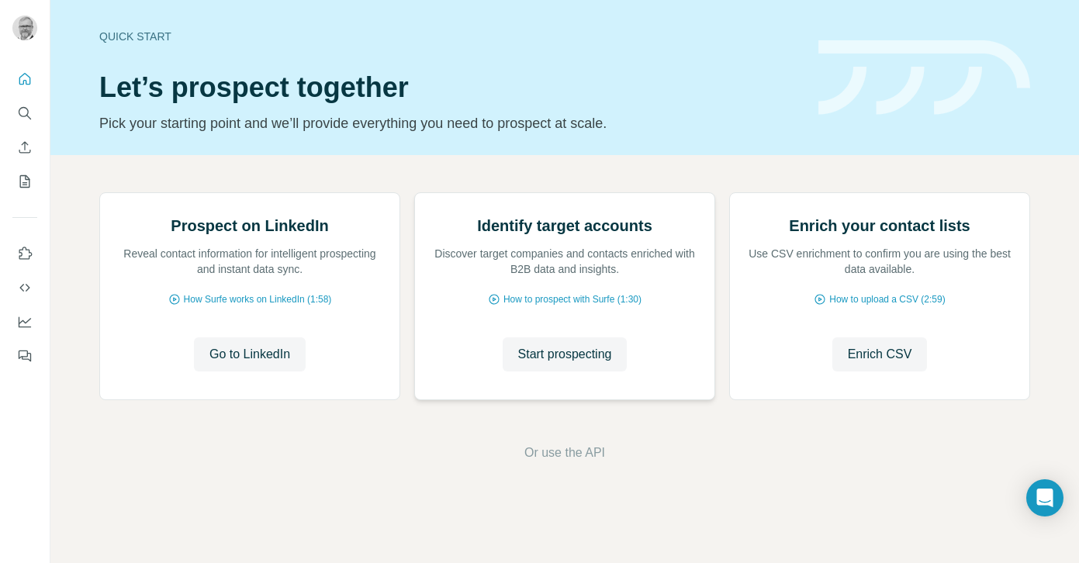
scroll to position [104, 0]
click at [232, 306] on span "How Surfe works on LinkedIn (1:58)" at bounding box center [258, 299] width 148 height 14
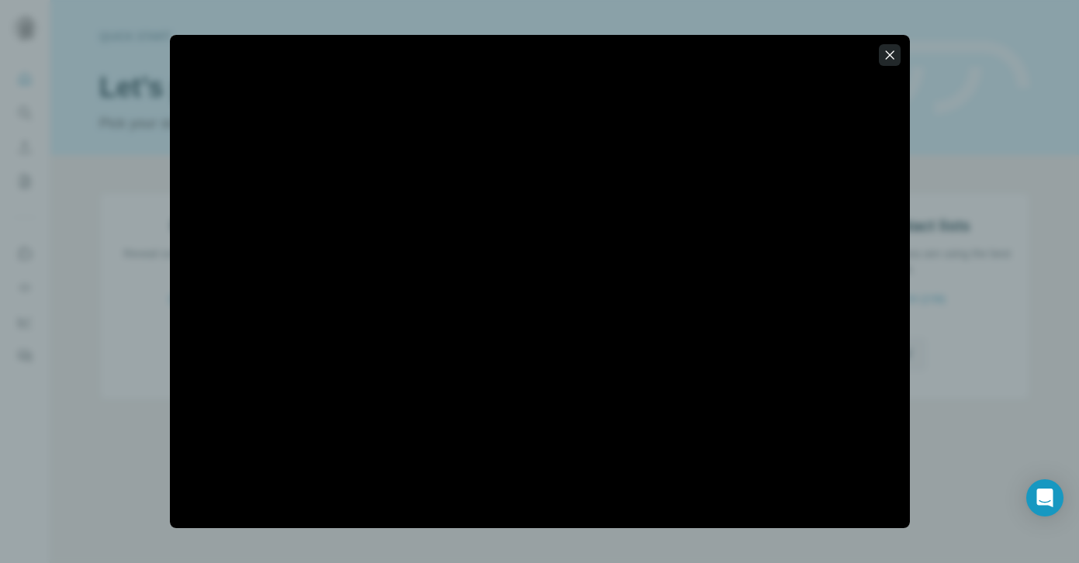
click at [897, 54] on button "button" at bounding box center [890, 55] width 22 height 22
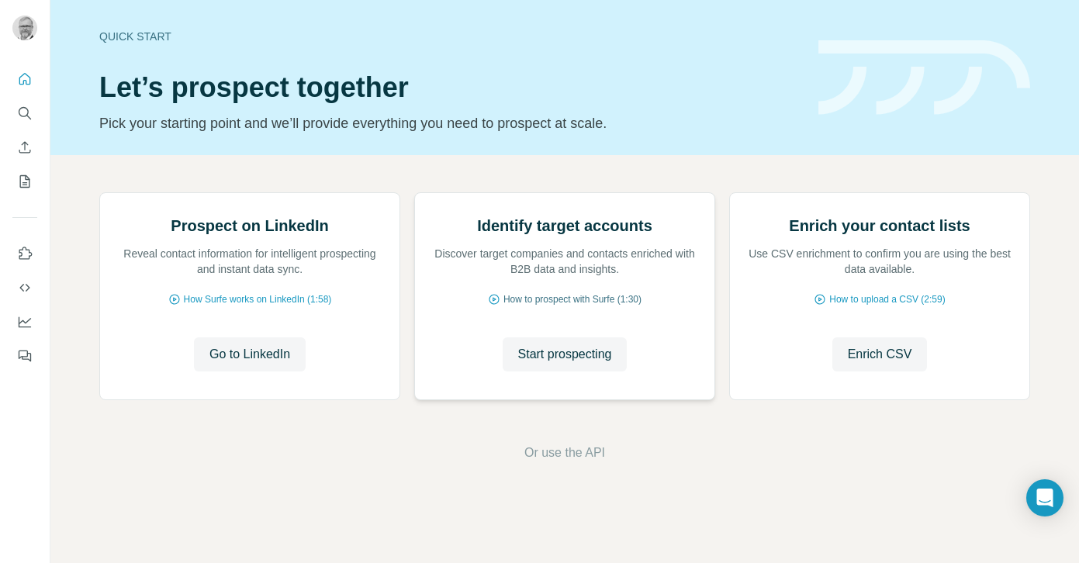
click at [548, 306] on span "How to prospect with Surfe (1:30)" at bounding box center [572, 299] width 138 height 14
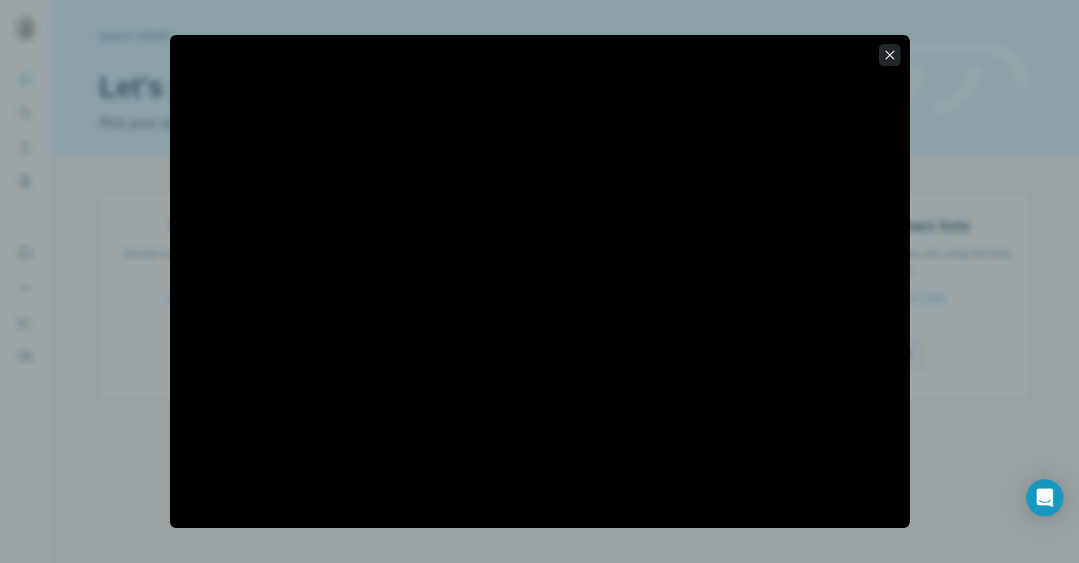
click at [891, 59] on icon "button" at bounding box center [890, 55] width 16 height 16
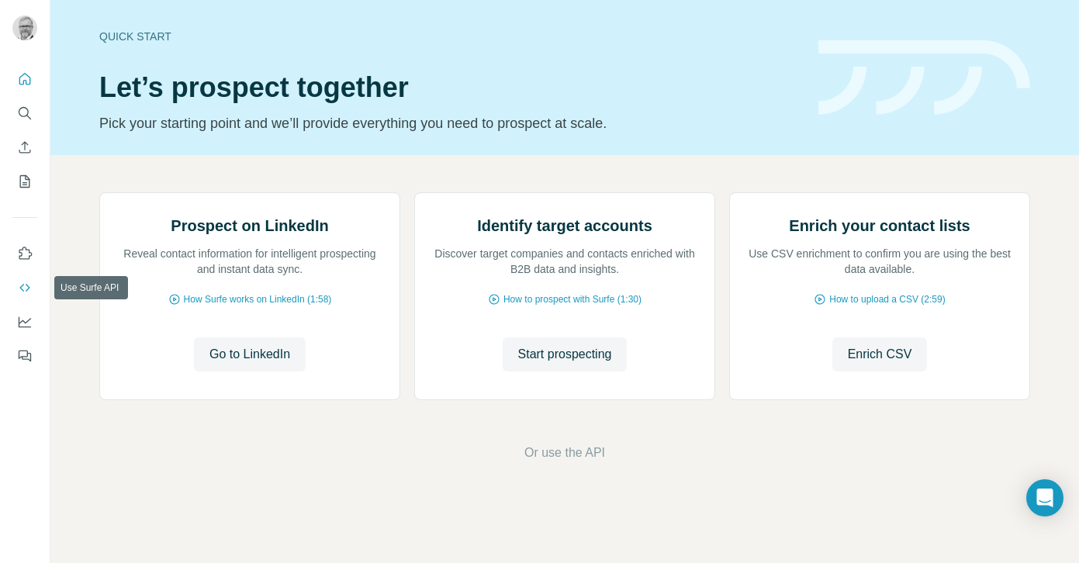
click at [23, 287] on icon "Use Surfe API" at bounding box center [25, 288] width 16 height 16
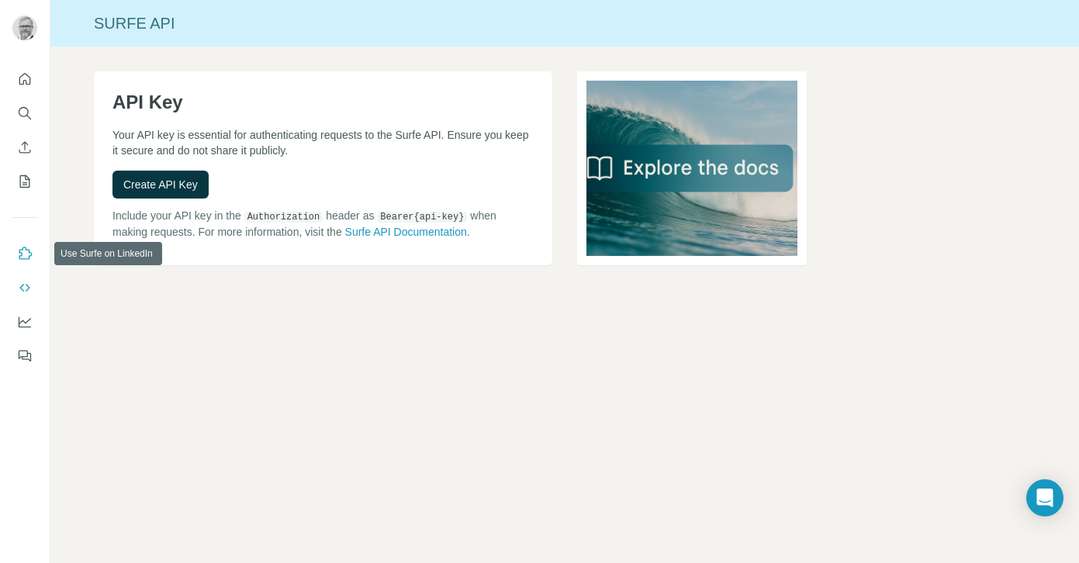
click at [20, 254] on icon "Use Surfe on LinkedIn" at bounding box center [25, 254] width 16 height 16
click at [19, 324] on icon "Dashboard" at bounding box center [25, 321] width 12 height 6
click at [20, 323] on icon "Dashboard" at bounding box center [25, 321] width 12 height 6
